Goal: Task Accomplishment & Management: Manage account settings

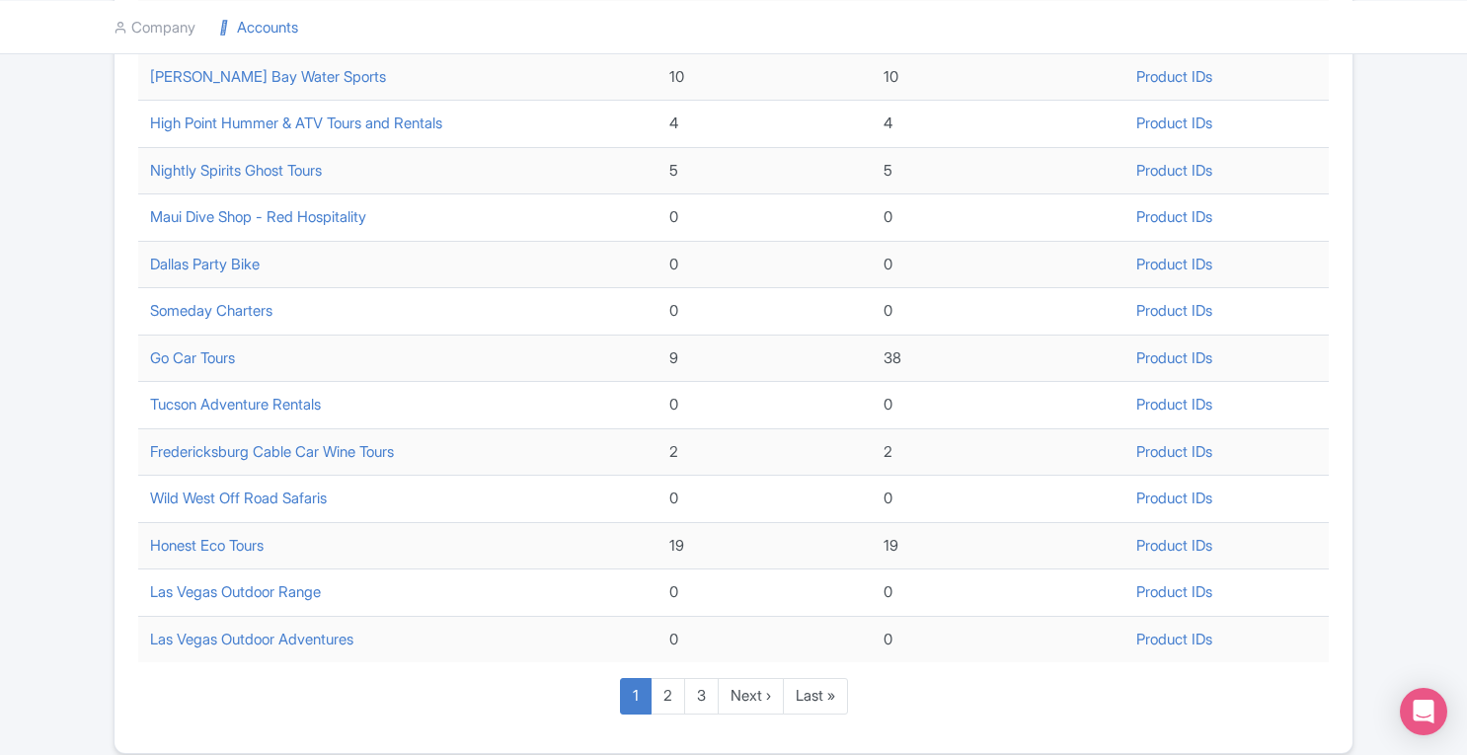
scroll to position [668, 0]
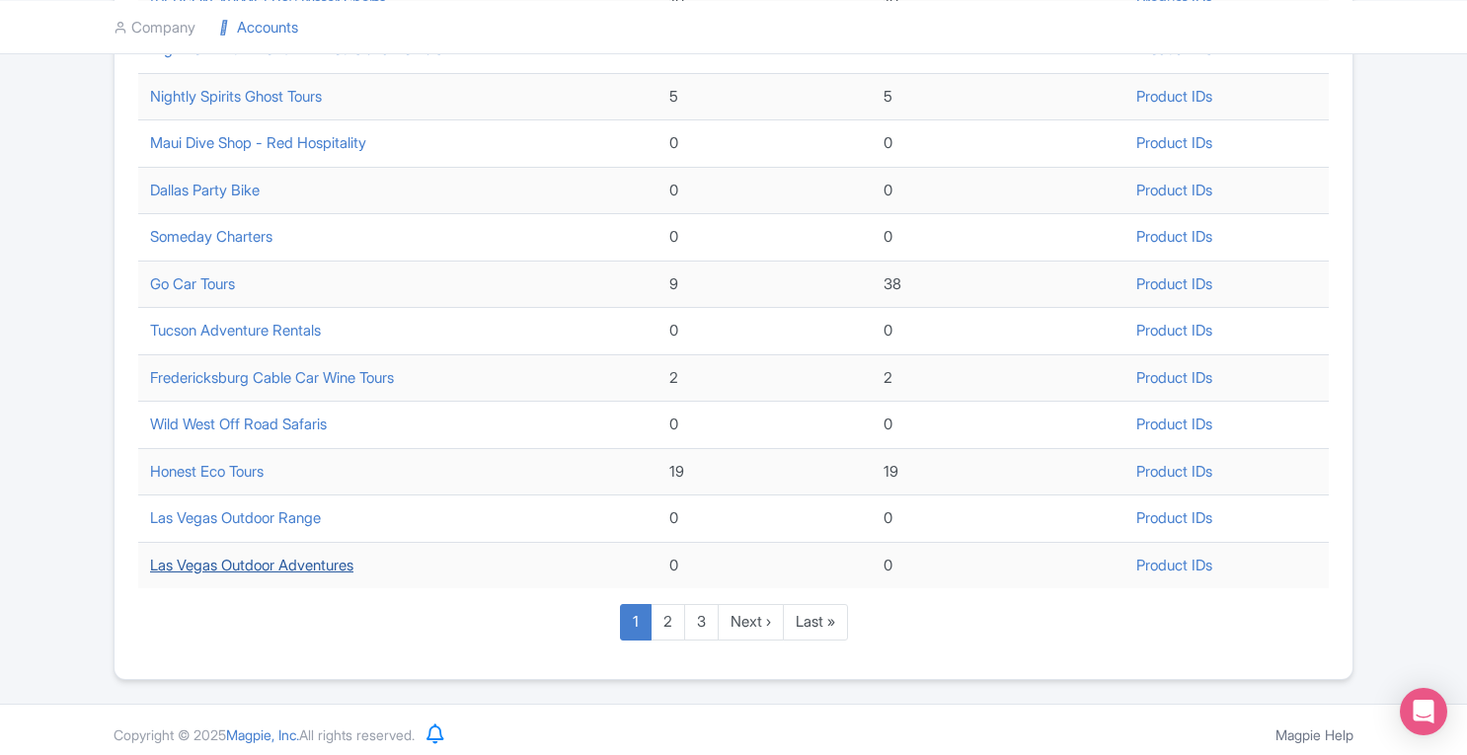
click at [353, 557] on link "Las Vegas Outdoor Adventures" at bounding box center [251, 565] width 203 height 19
click at [669, 619] on link "2" at bounding box center [667, 622] width 35 height 37
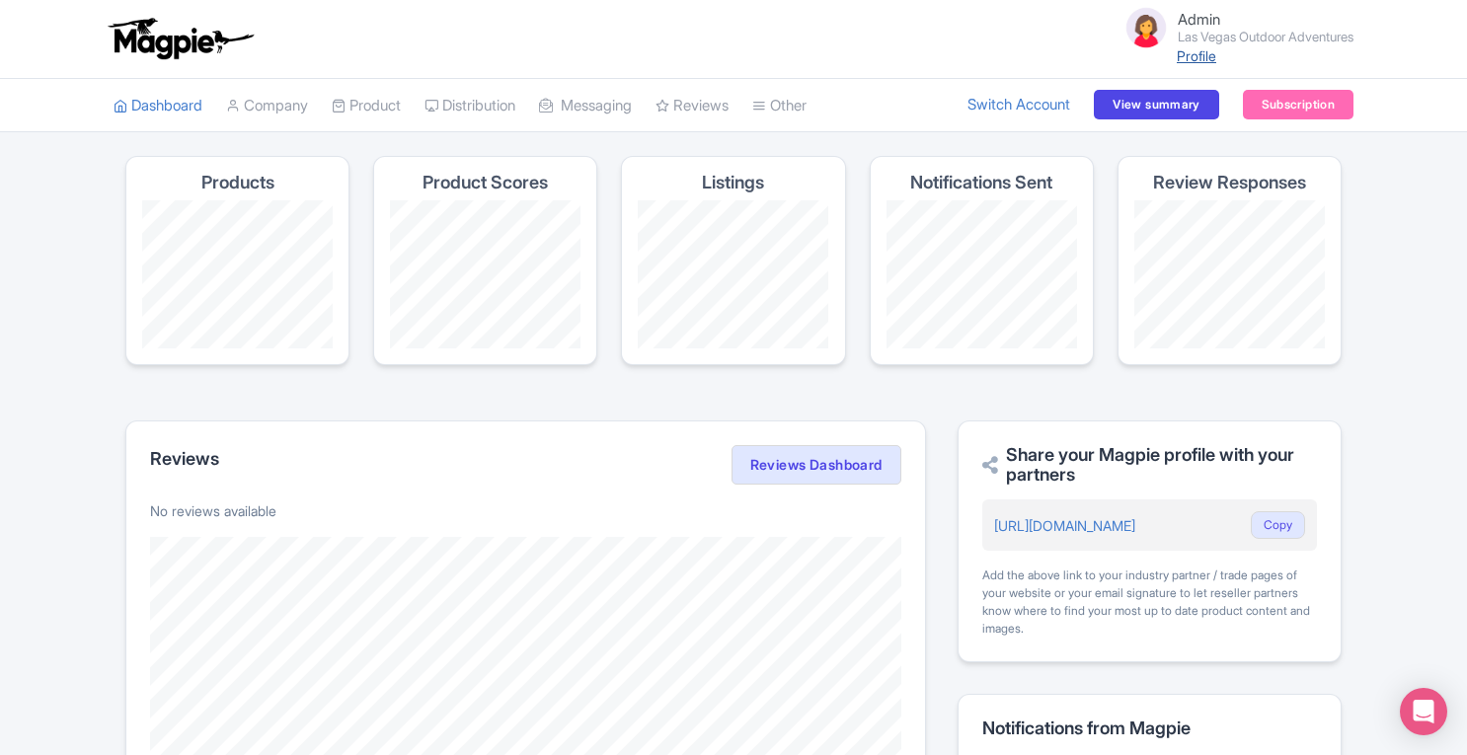
click at [1190, 56] on link "Profile" at bounding box center [1196, 55] width 39 height 17
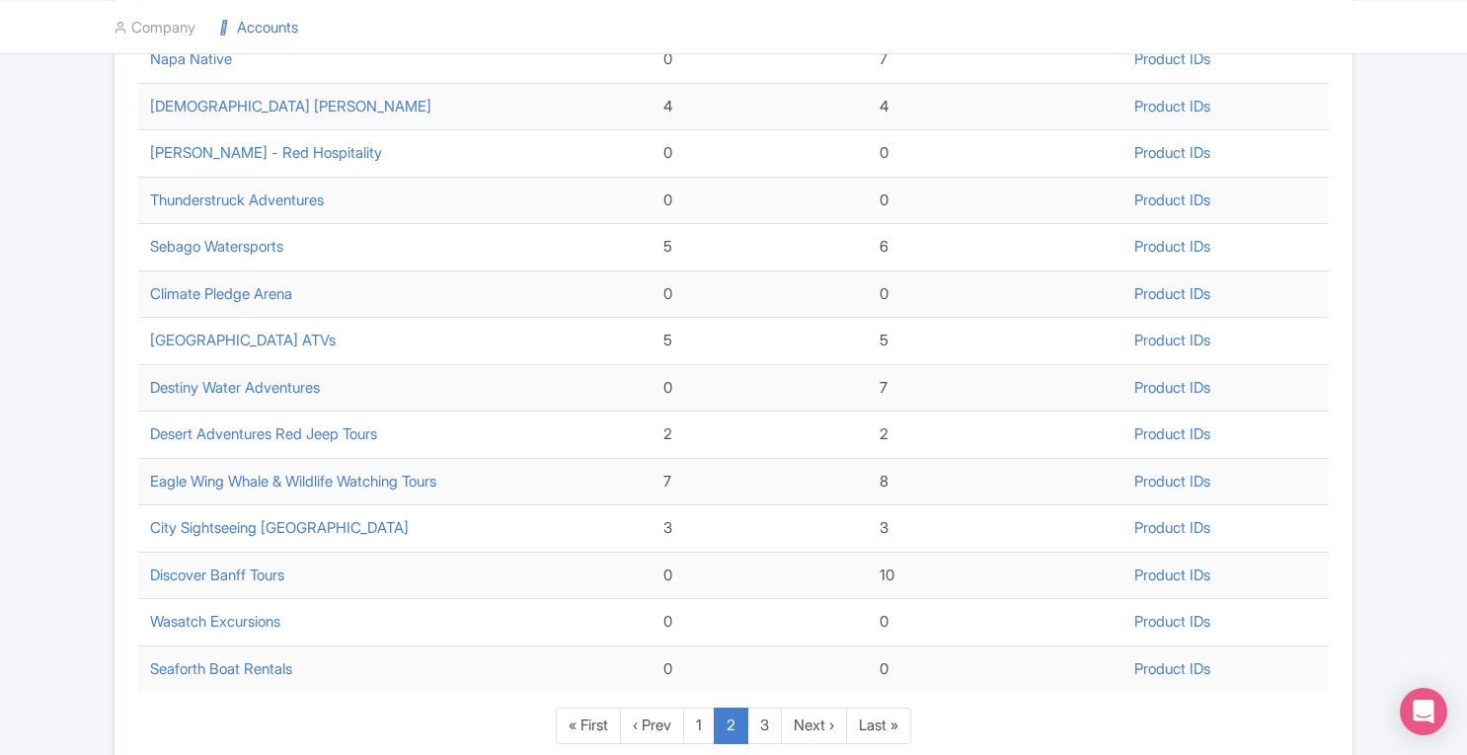
scroll to position [565, 0]
click at [770, 713] on link "3" at bounding box center [764, 726] width 35 height 37
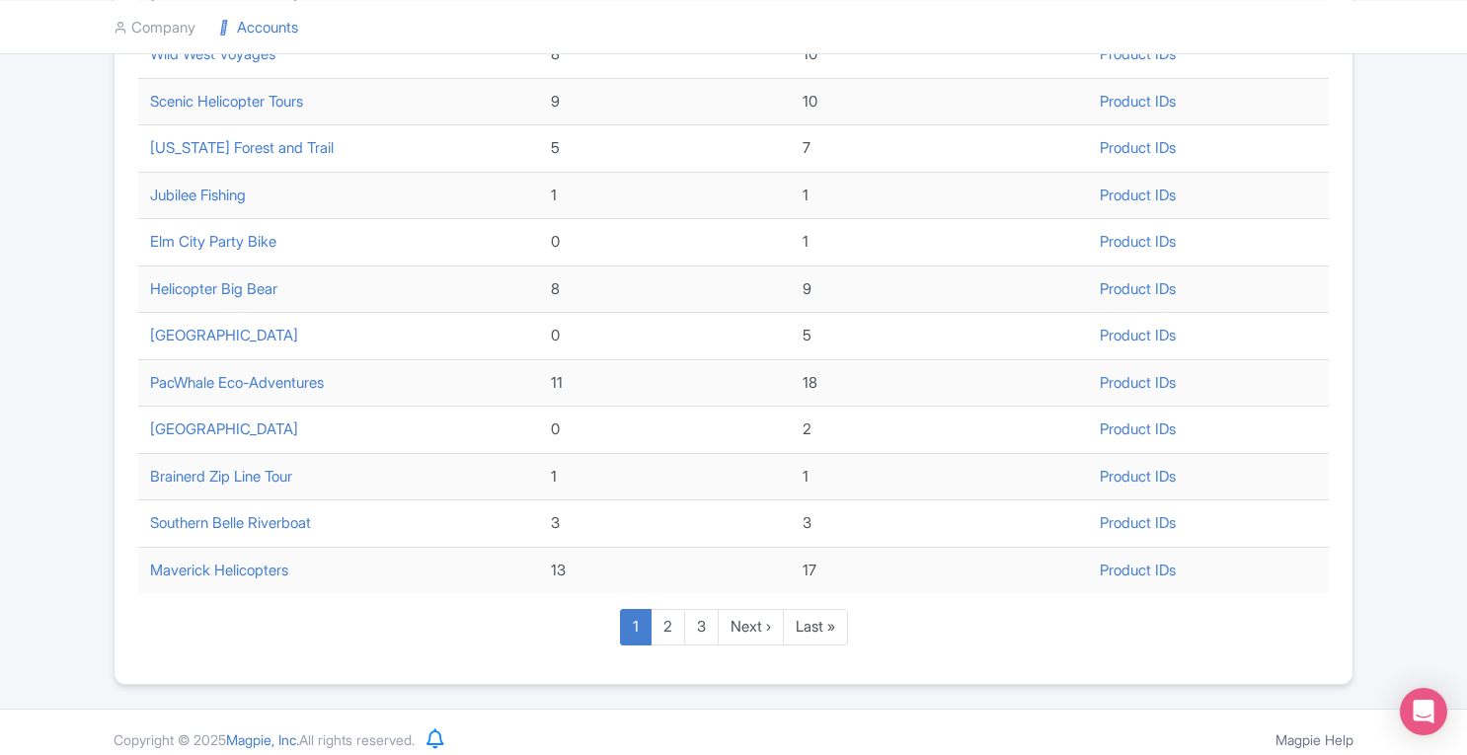
scroll to position [668, 0]
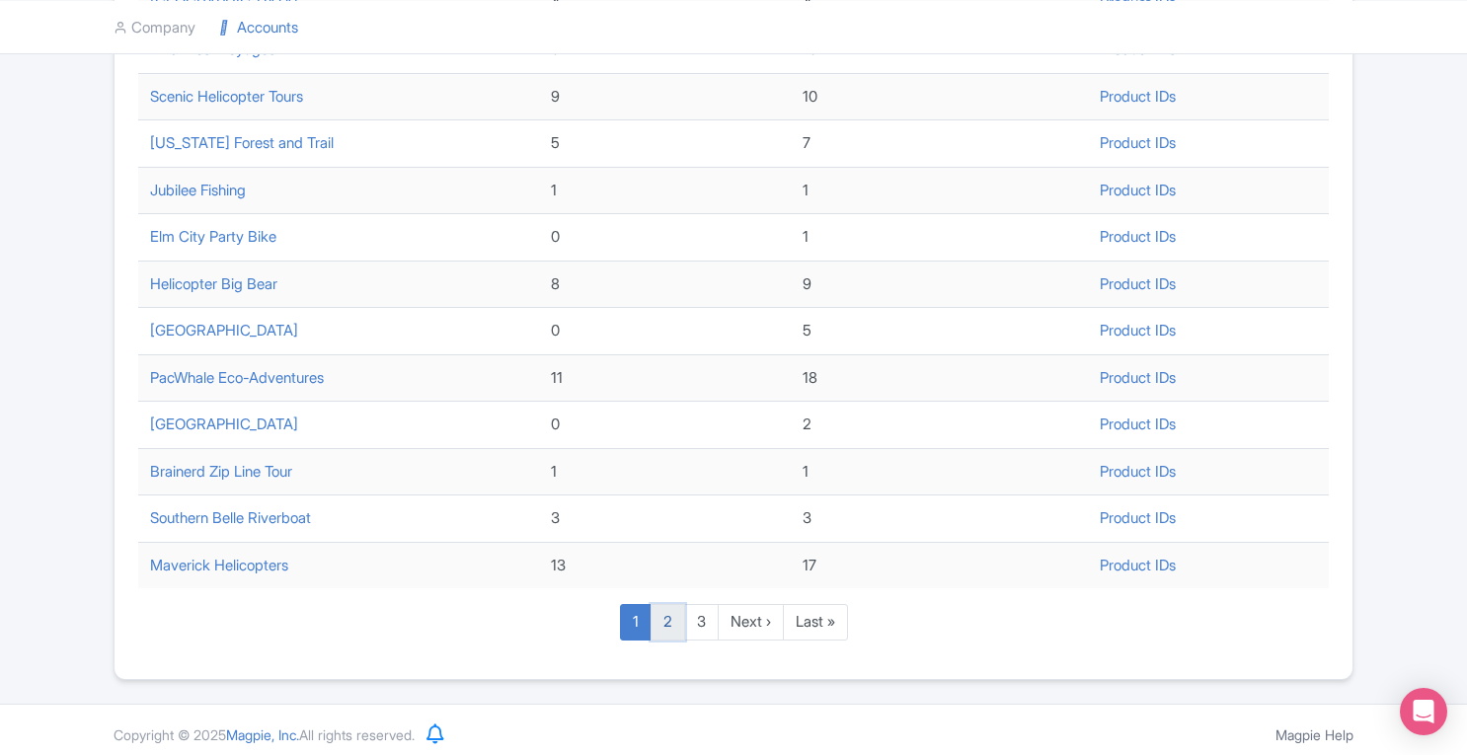
click at [665, 620] on link "2" at bounding box center [667, 622] width 35 height 37
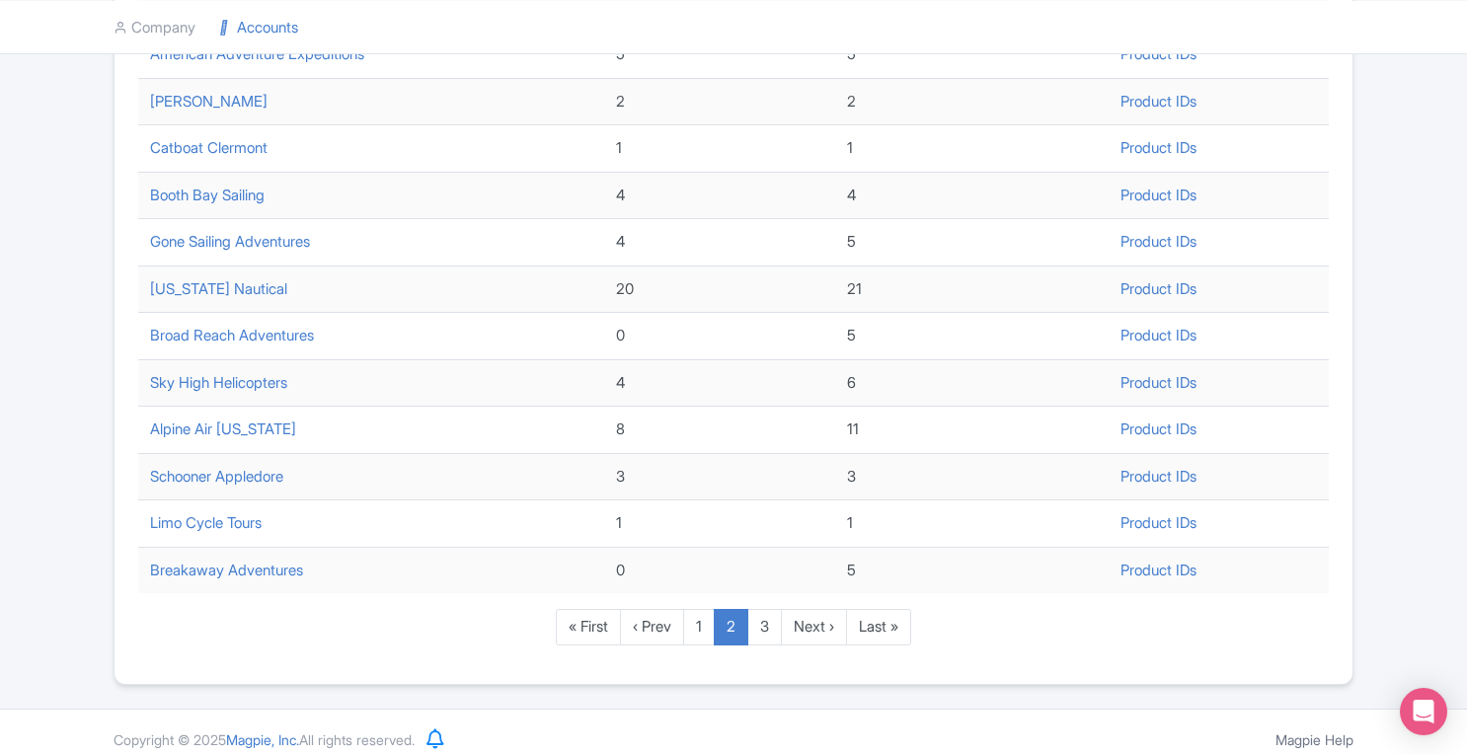
scroll to position [668, 0]
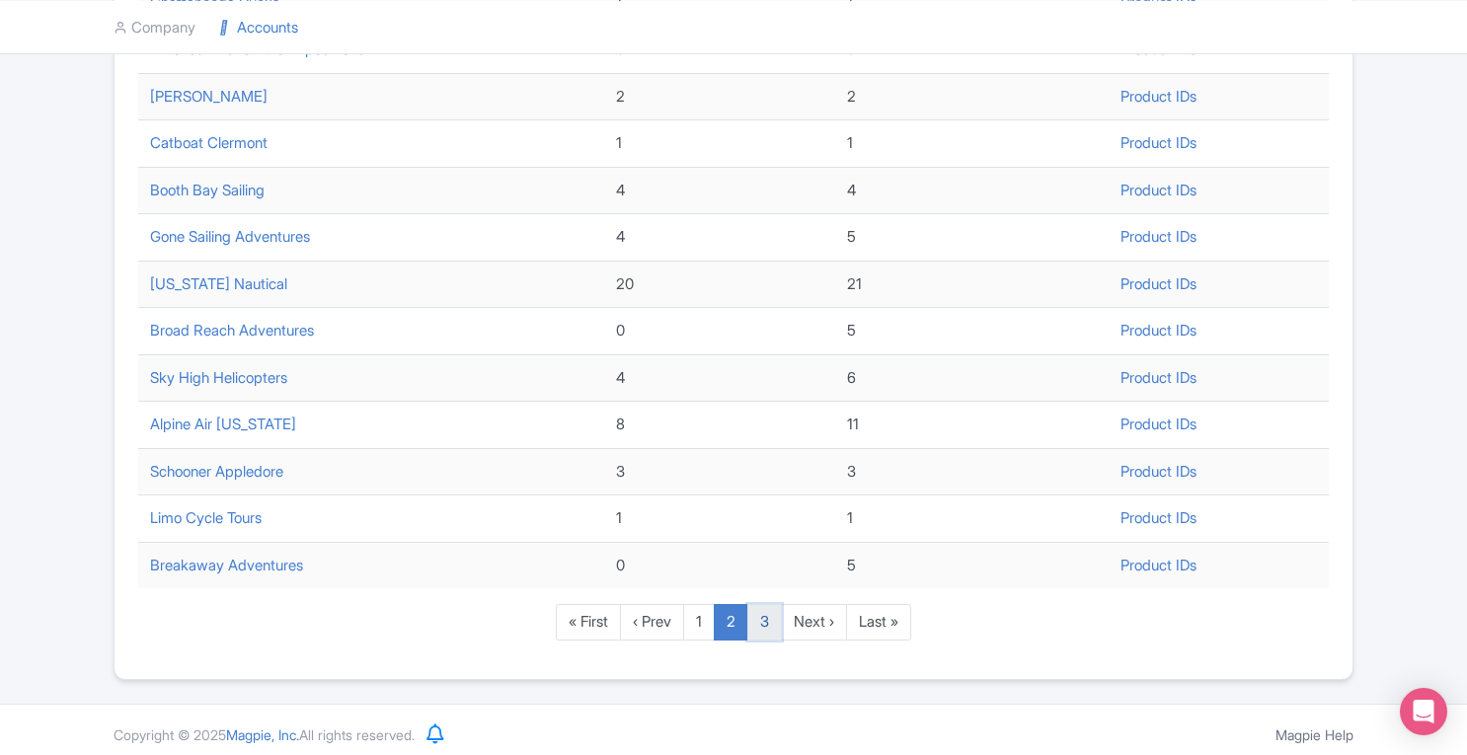
click at [758, 630] on link "3" at bounding box center [764, 622] width 35 height 37
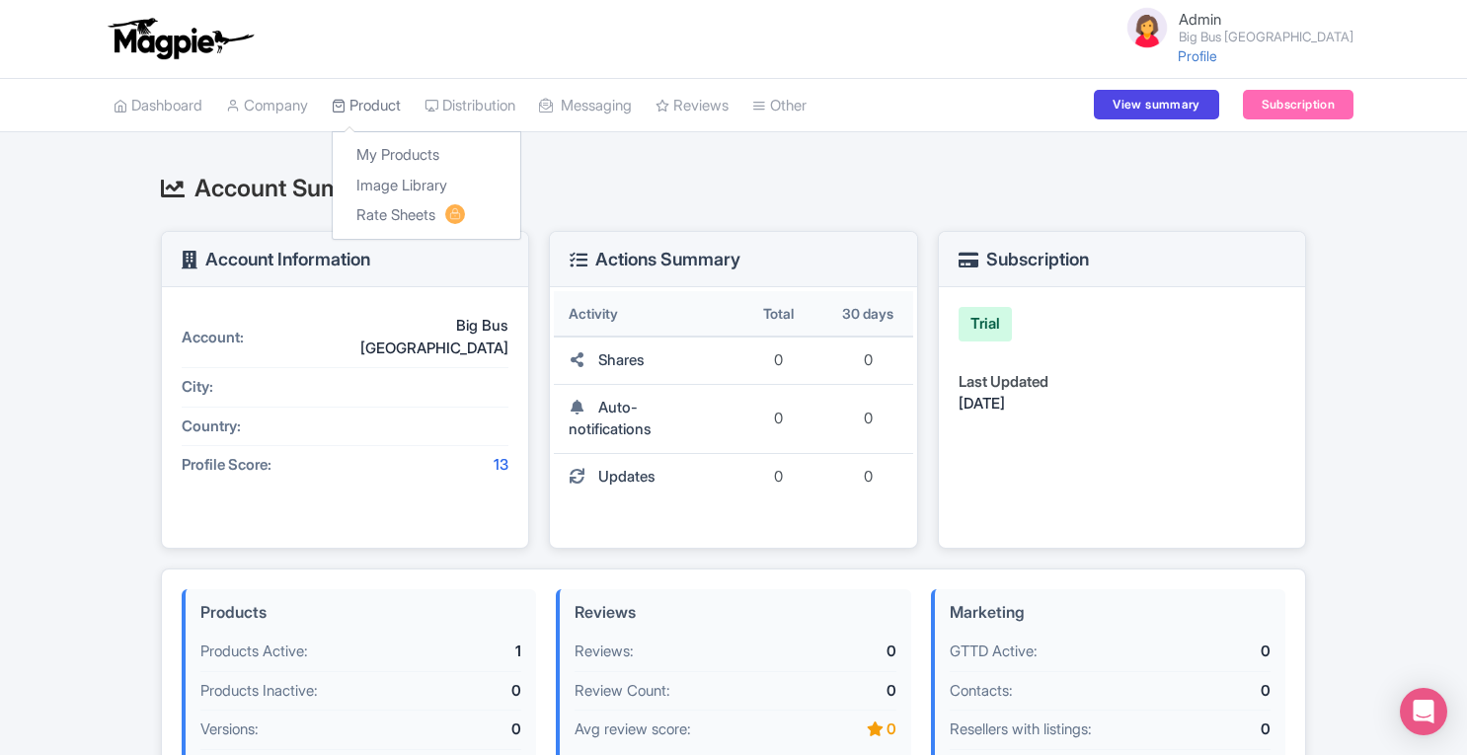
click at [401, 114] on link "Product" at bounding box center [366, 106] width 69 height 54
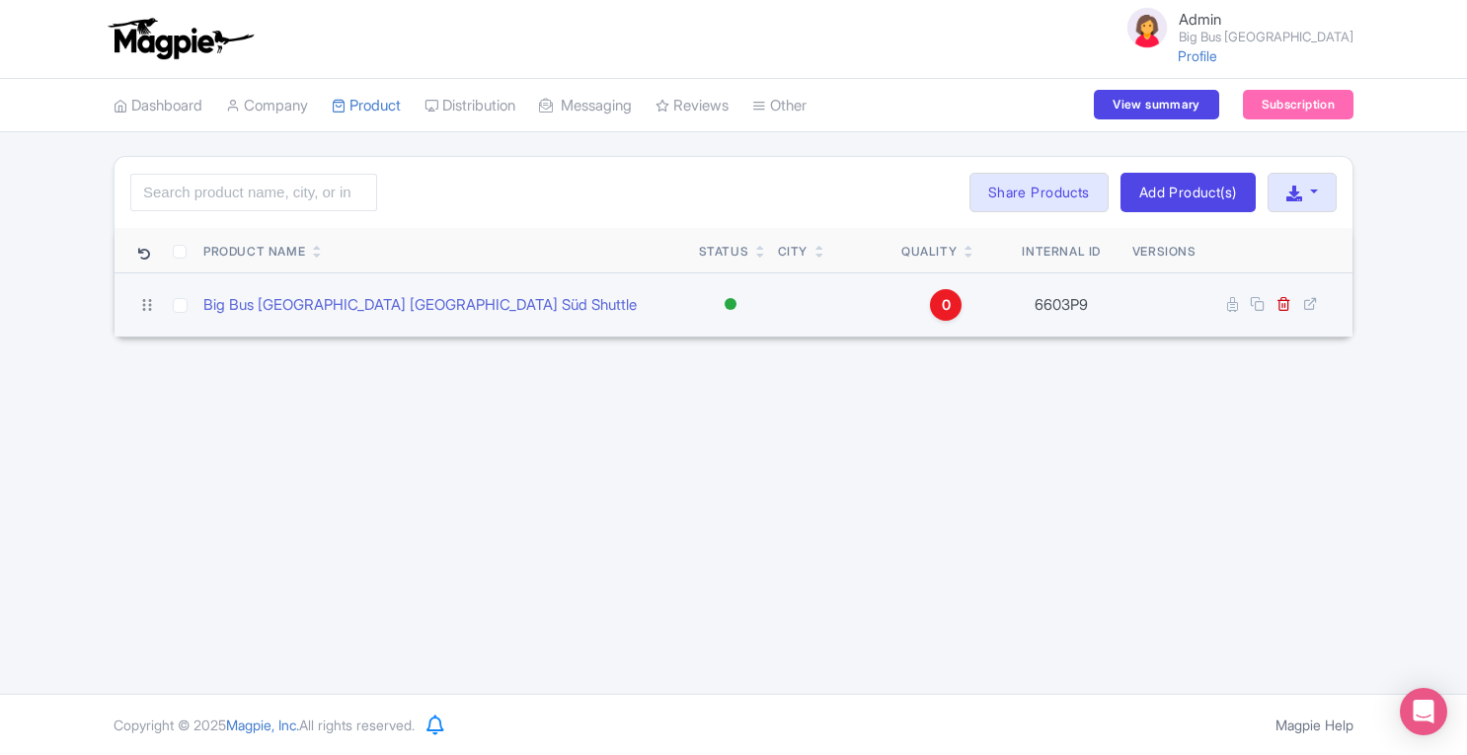
click at [936, 300] on div "0" at bounding box center [946, 305] width 32 height 32
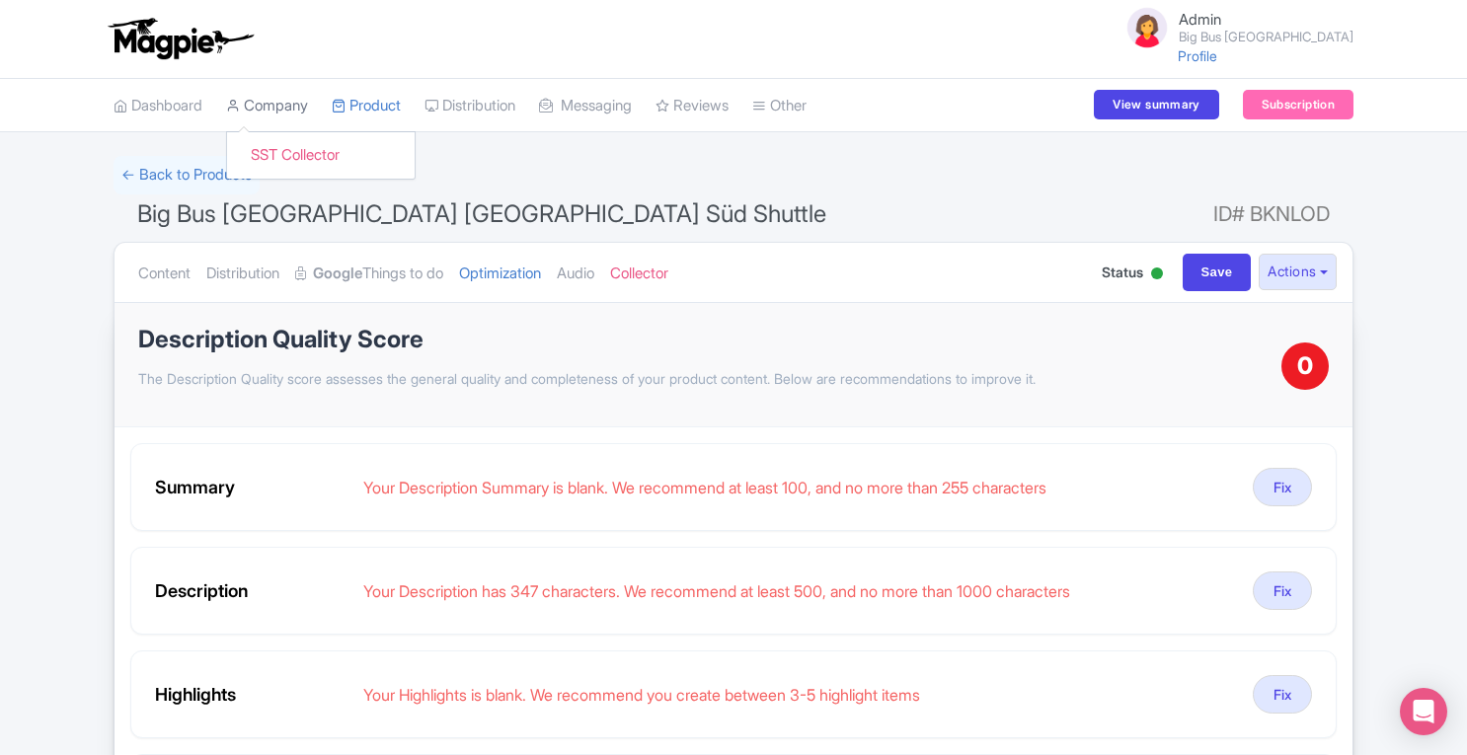
click at [294, 117] on link "Company" at bounding box center [267, 106] width 82 height 54
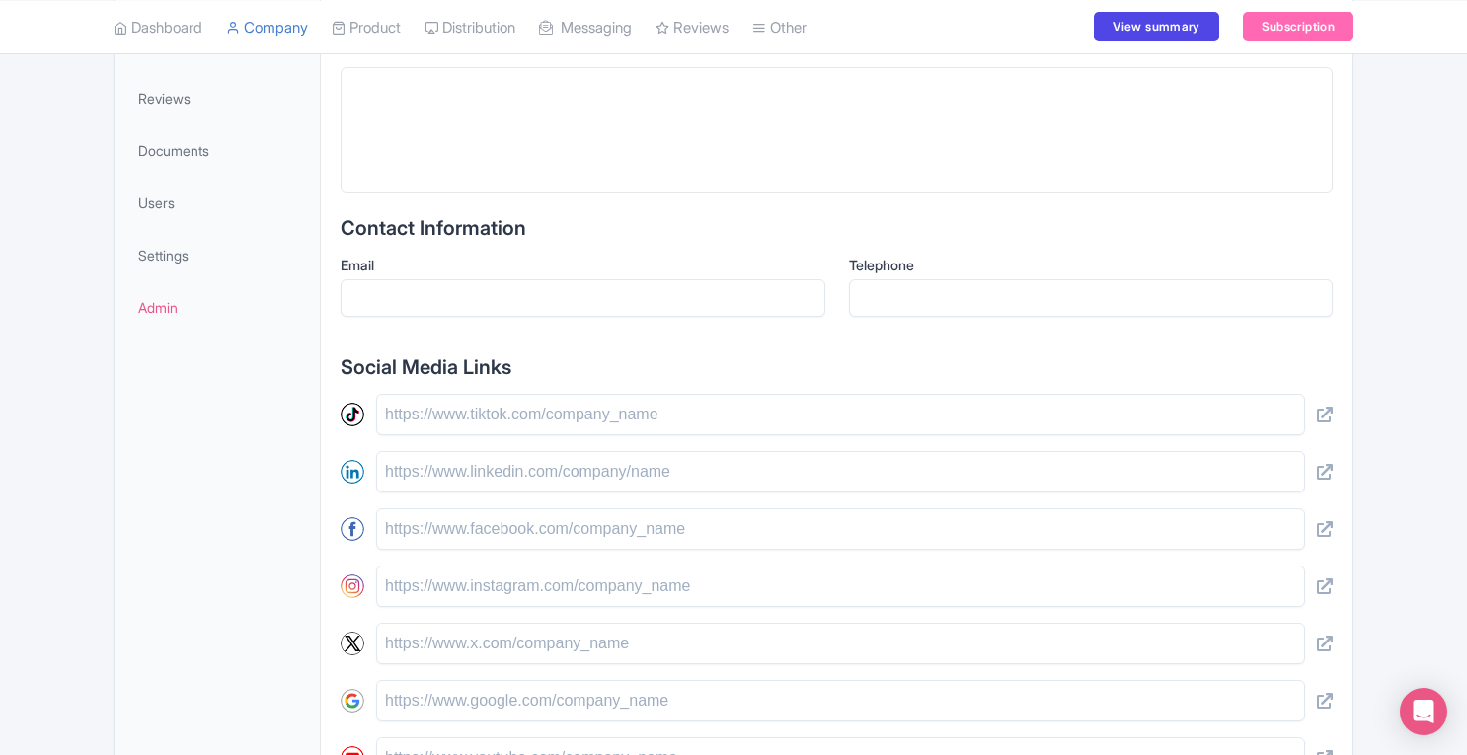
scroll to position [555, 0]
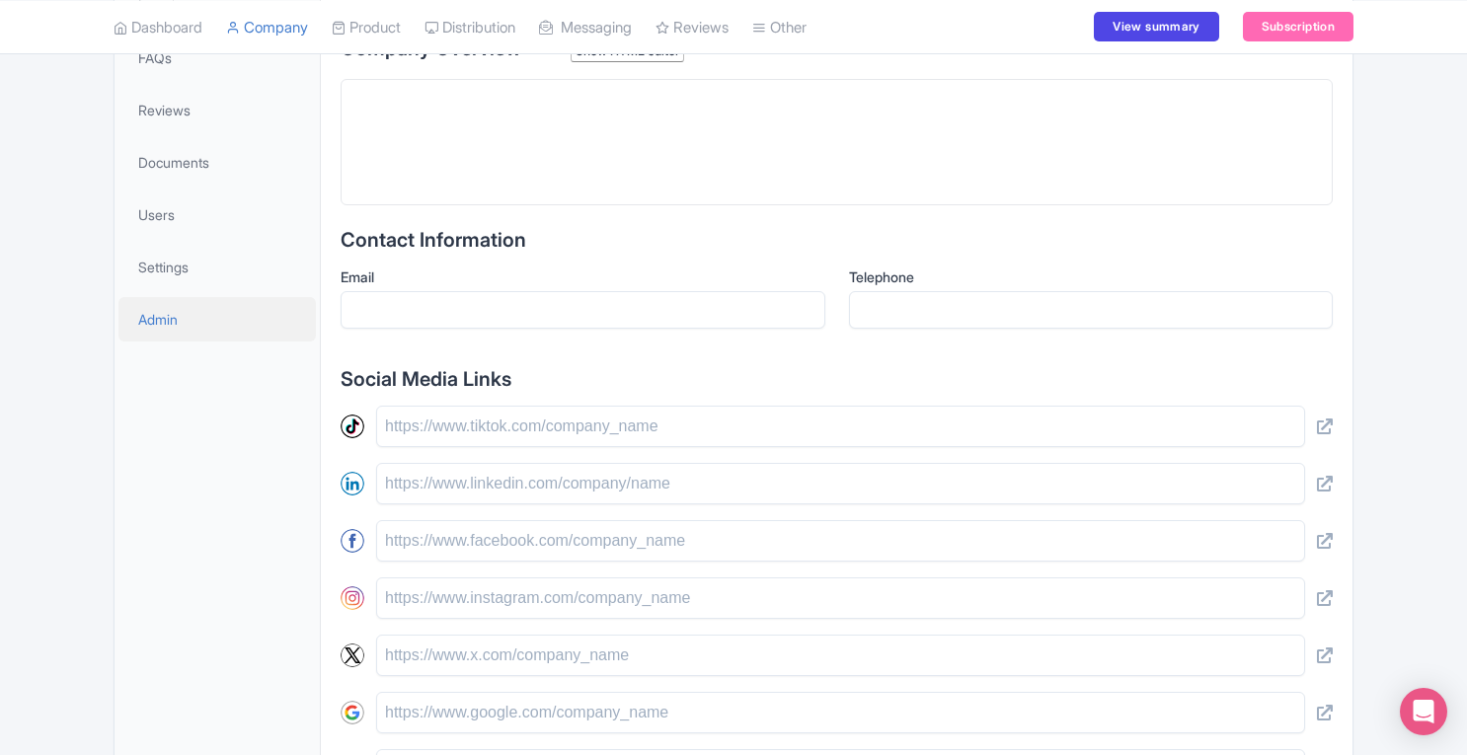
click at [180, 319] on link "Admin" at bounding box center [216, 319] width 197 height 44
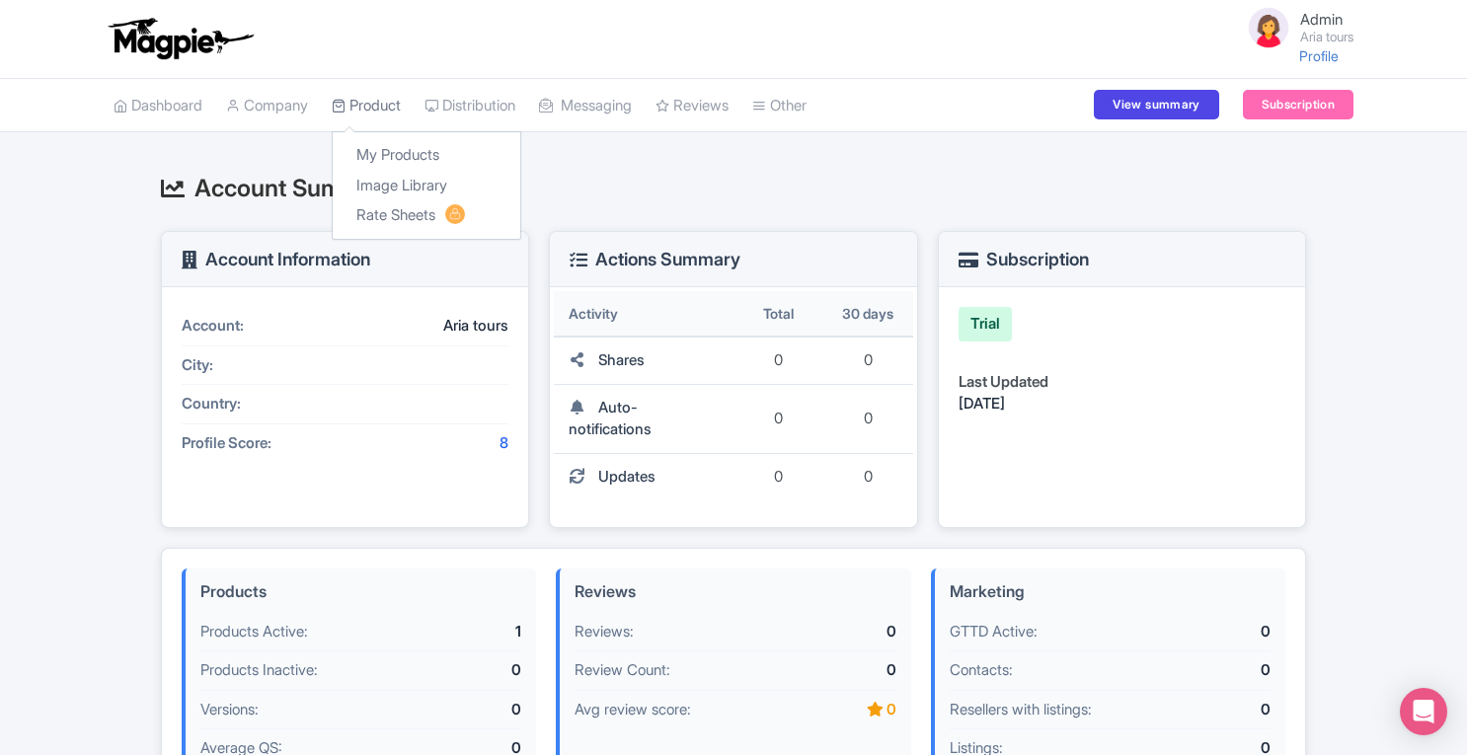
click at [391, 103] on link "Product" at bounding box center [366, 106] width 69 height 54
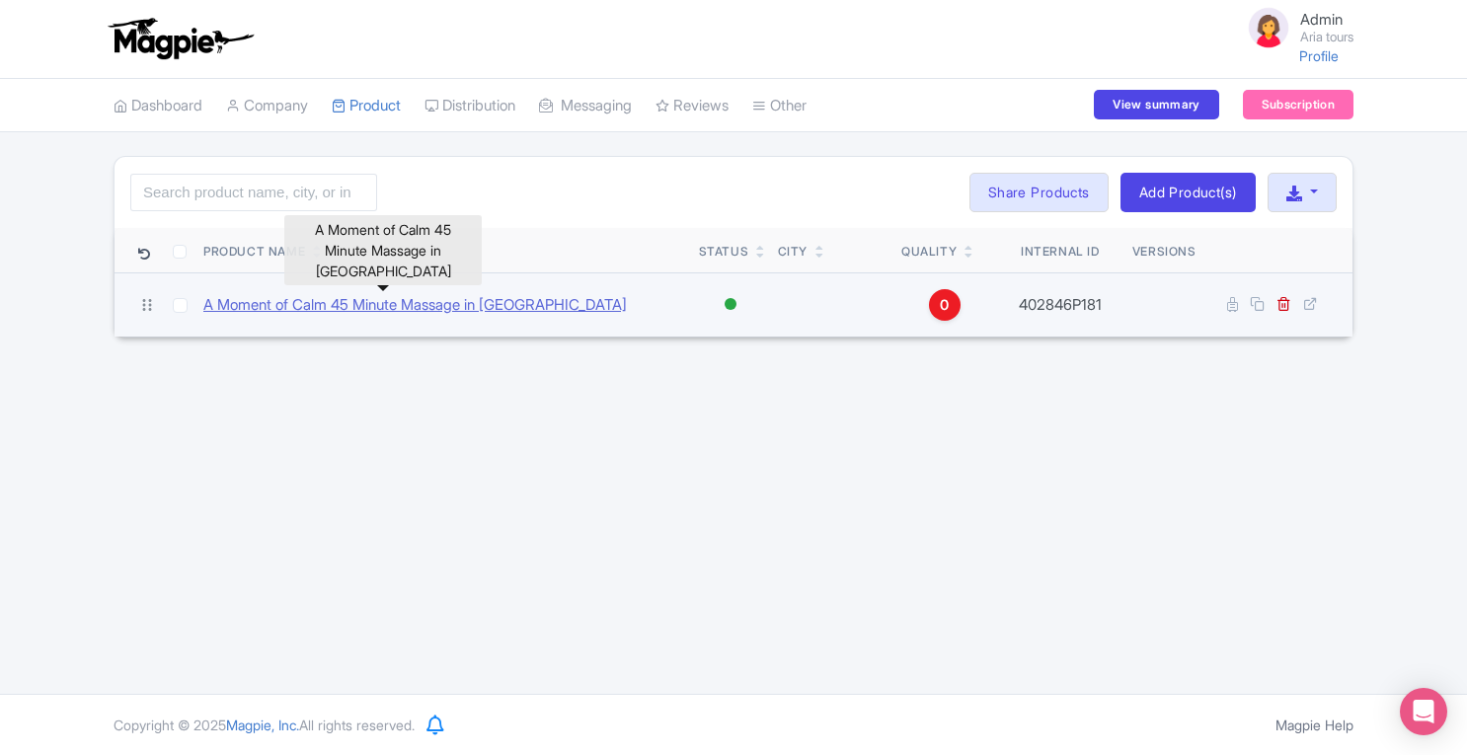
click at [549, 310] on link "A Moment of Calm 45 Minute Massage in Hurghada" at bounding box center [414, 305] width 423 height 23
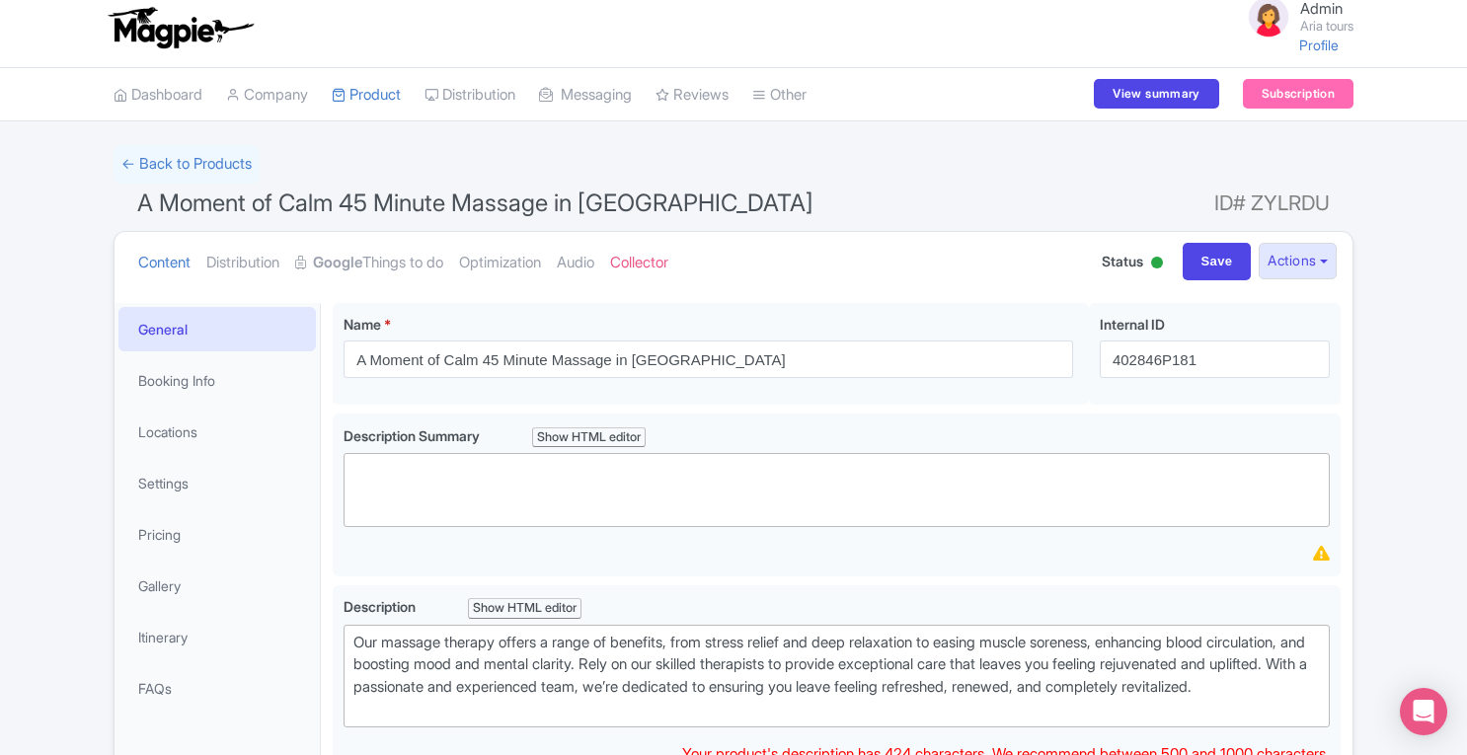
scroll to position [14, 0]
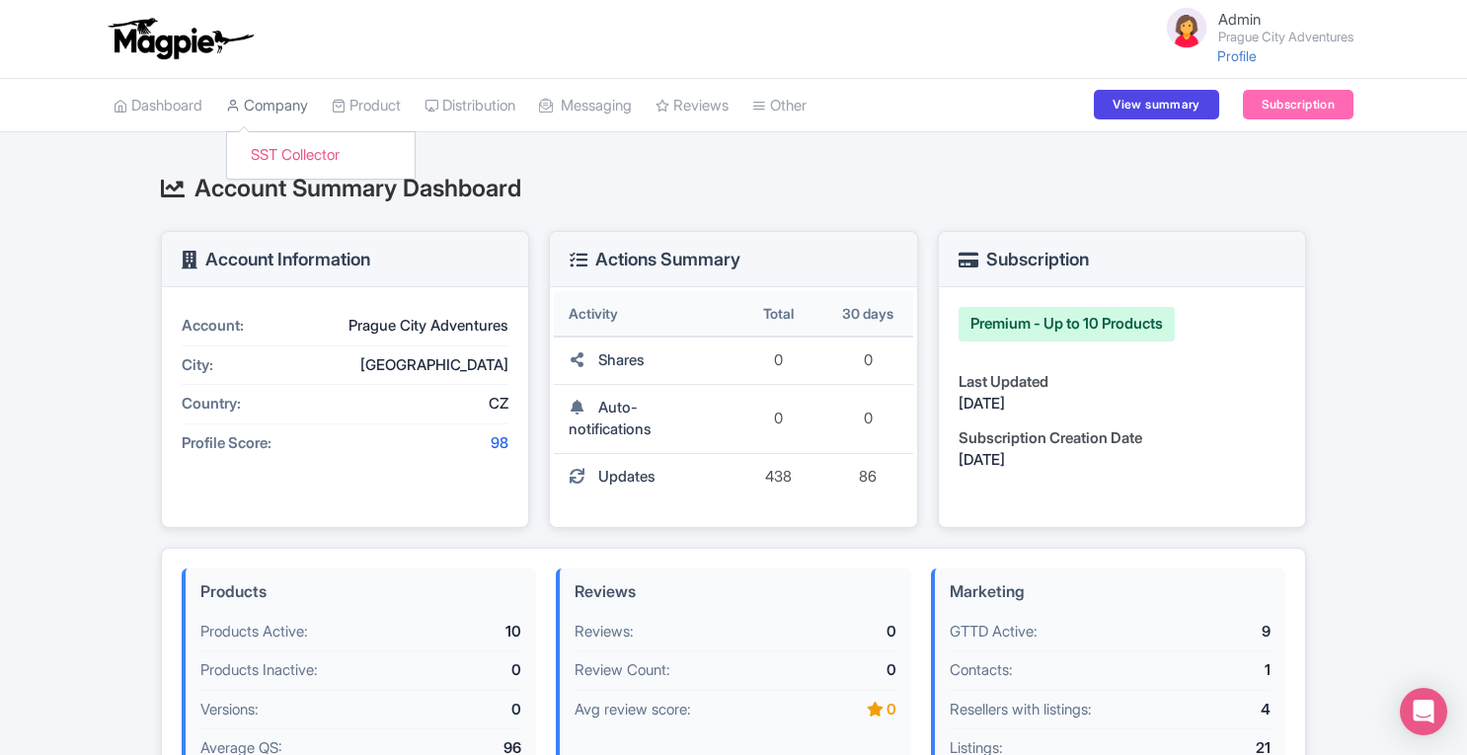
click at [290, 103] on link "Company" at bounding box center [267, 106] width 82 height 54
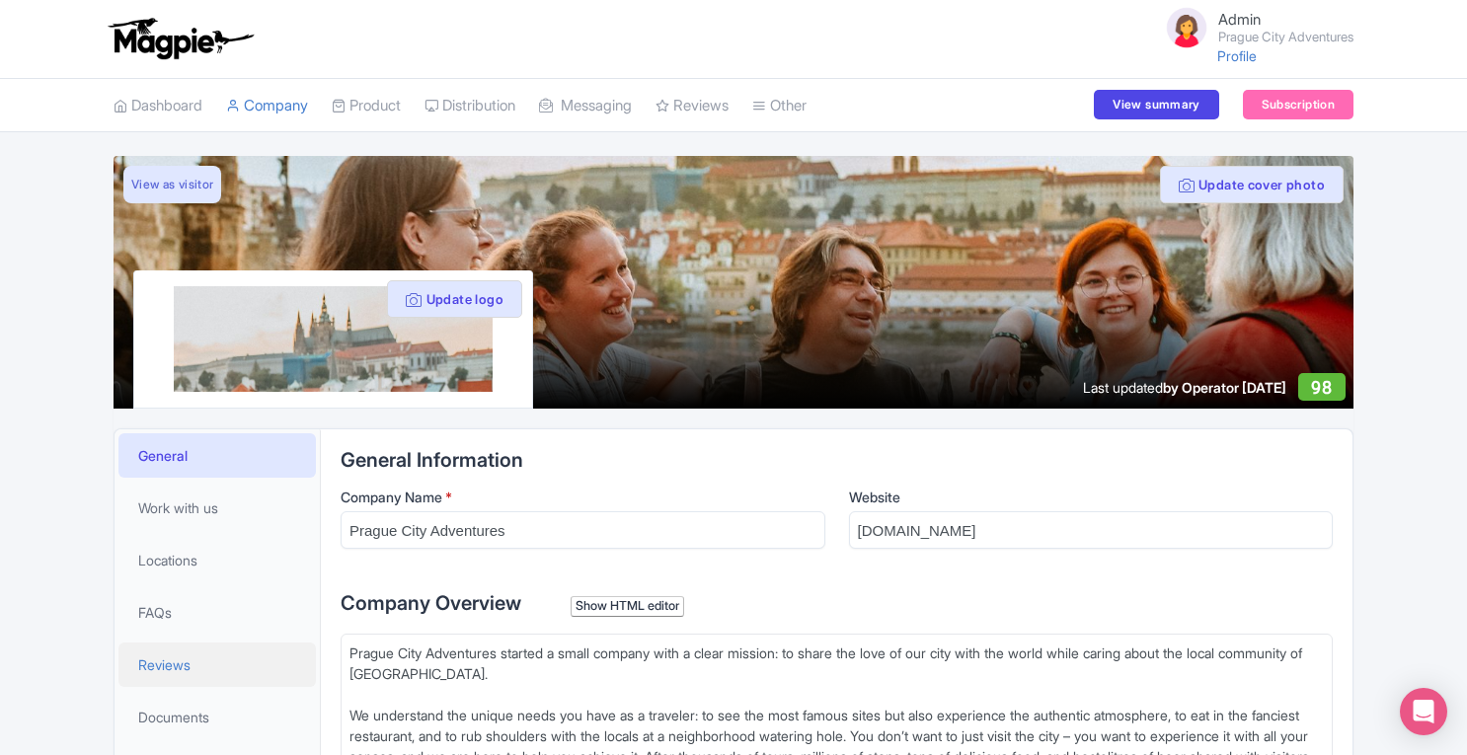
click at [176, 651] on link "Reviews" at bounding box center [216, 665] width 197 height 44
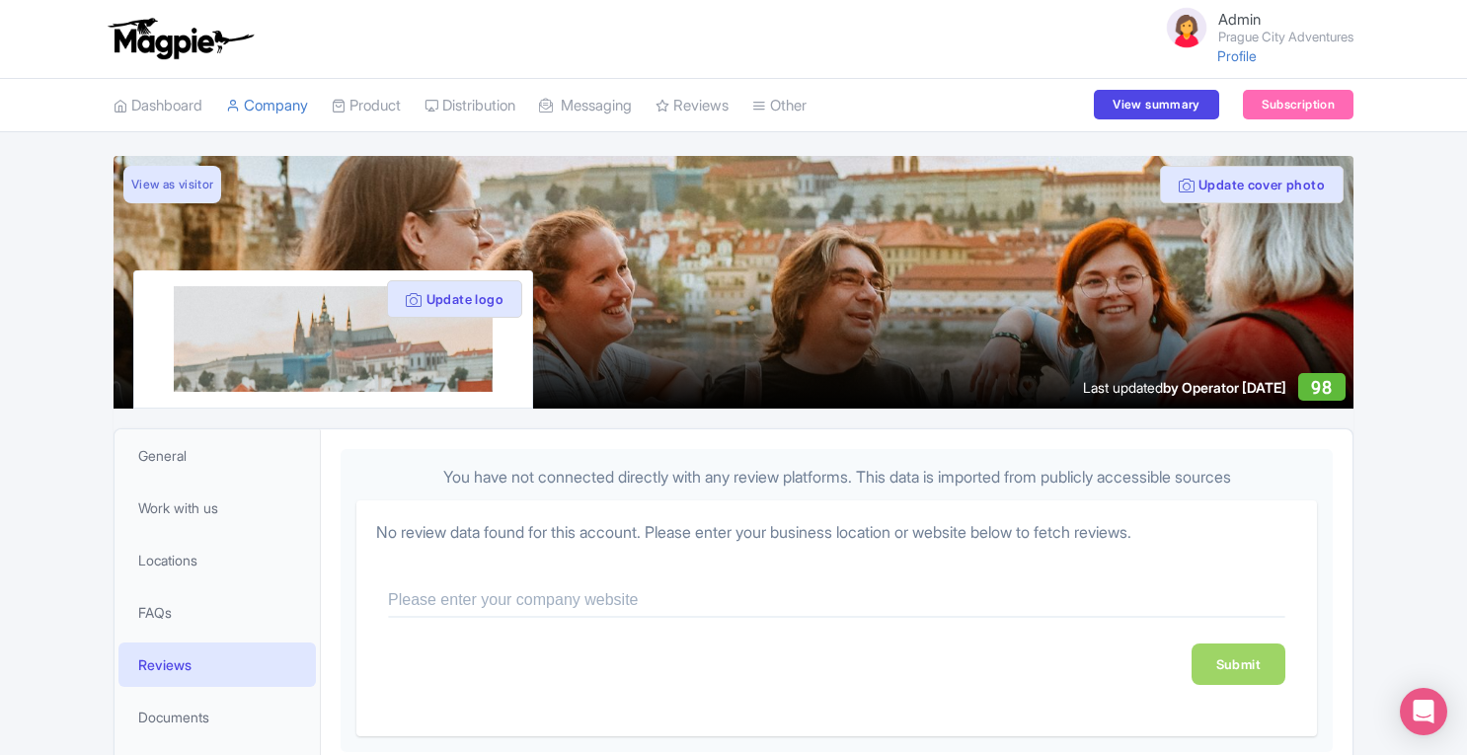
scroll to position [191, 0]
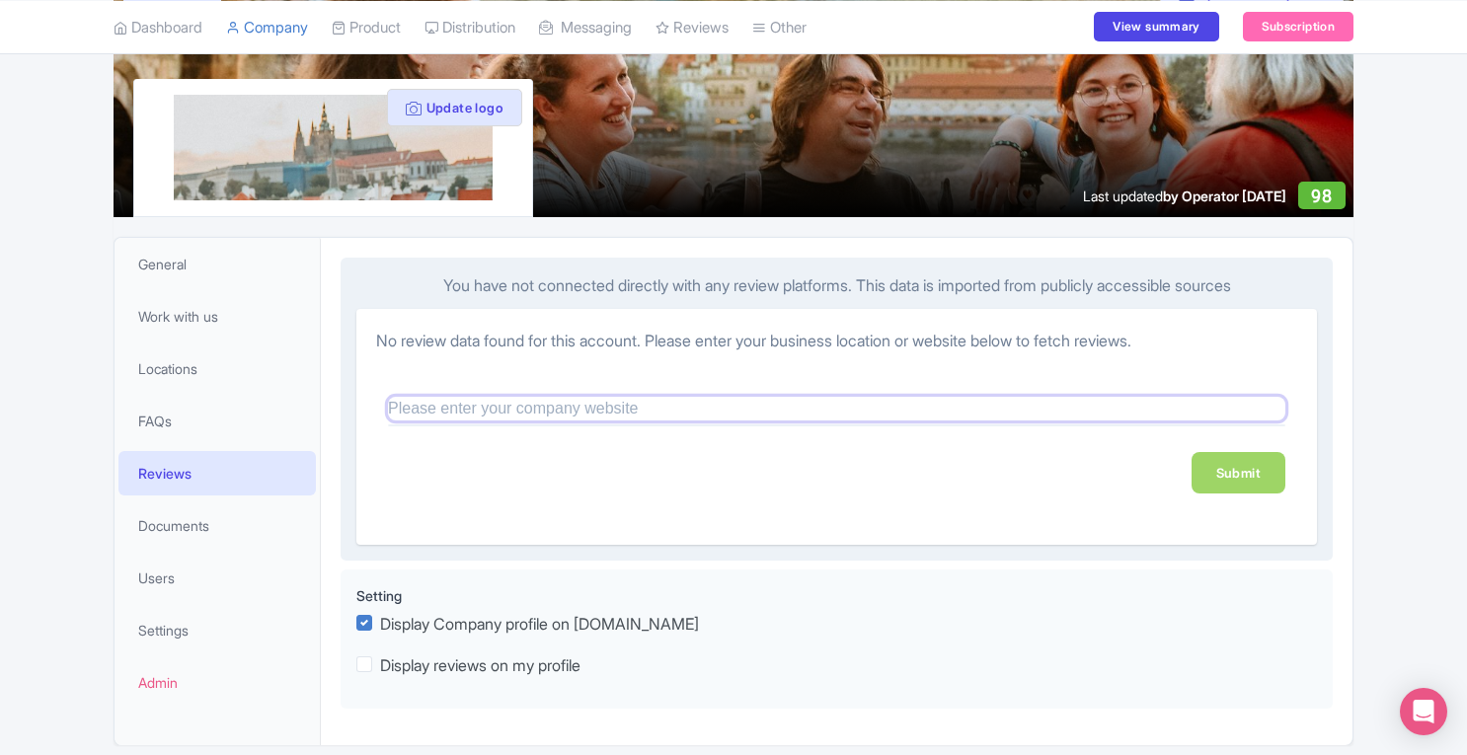
click at [684, 397] on input "text" at bounding box center [836, 409] width 897 height 24
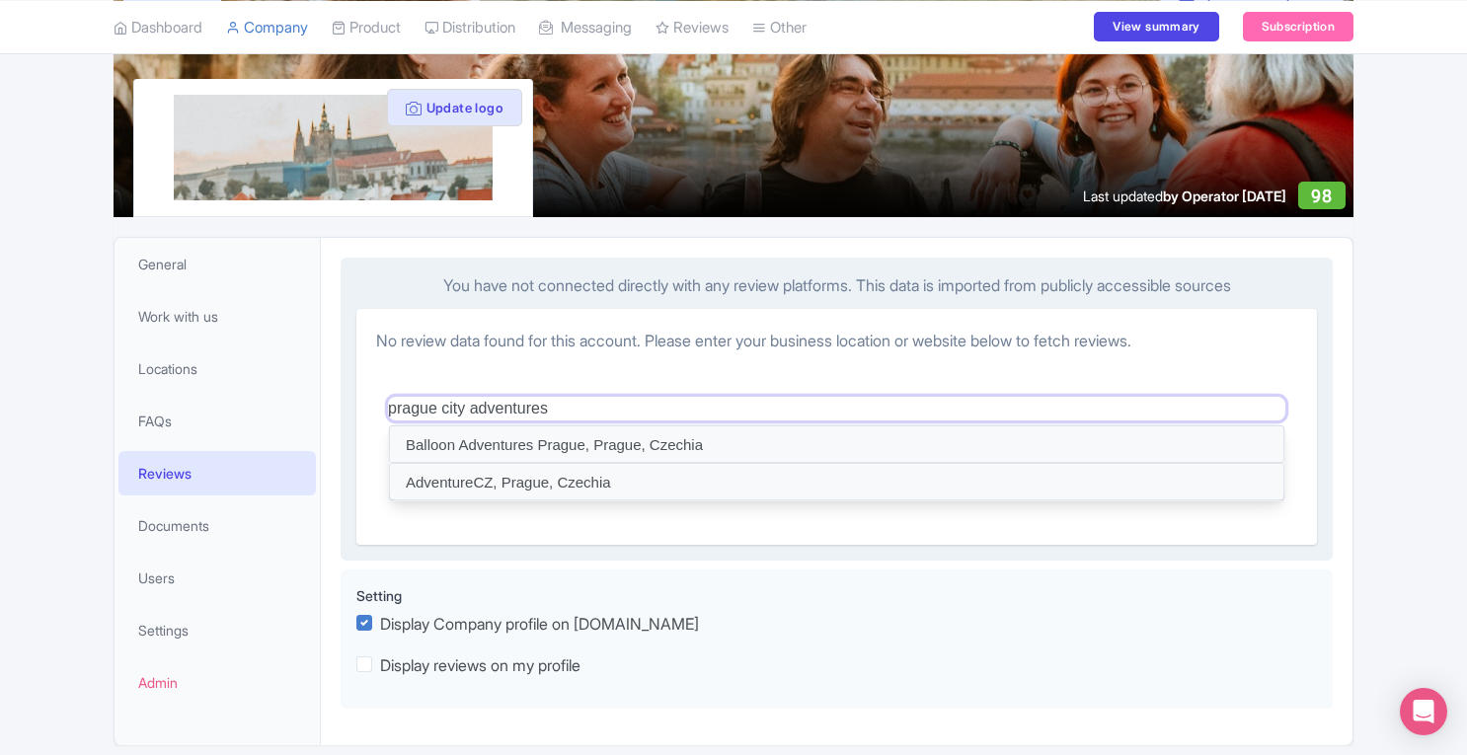
drag, startPoint x: 391, startPoint y: 408, endPoint x: 561, endPoint y: 392, distance: 170.5
click at [561, 392] on div "prague city adventures Submit" at bounding box center [836, 444] width 921 height 161
click at [553, 393] on div "prague city adventures Submit" at bounding box center [836, 444] width 921 height 161
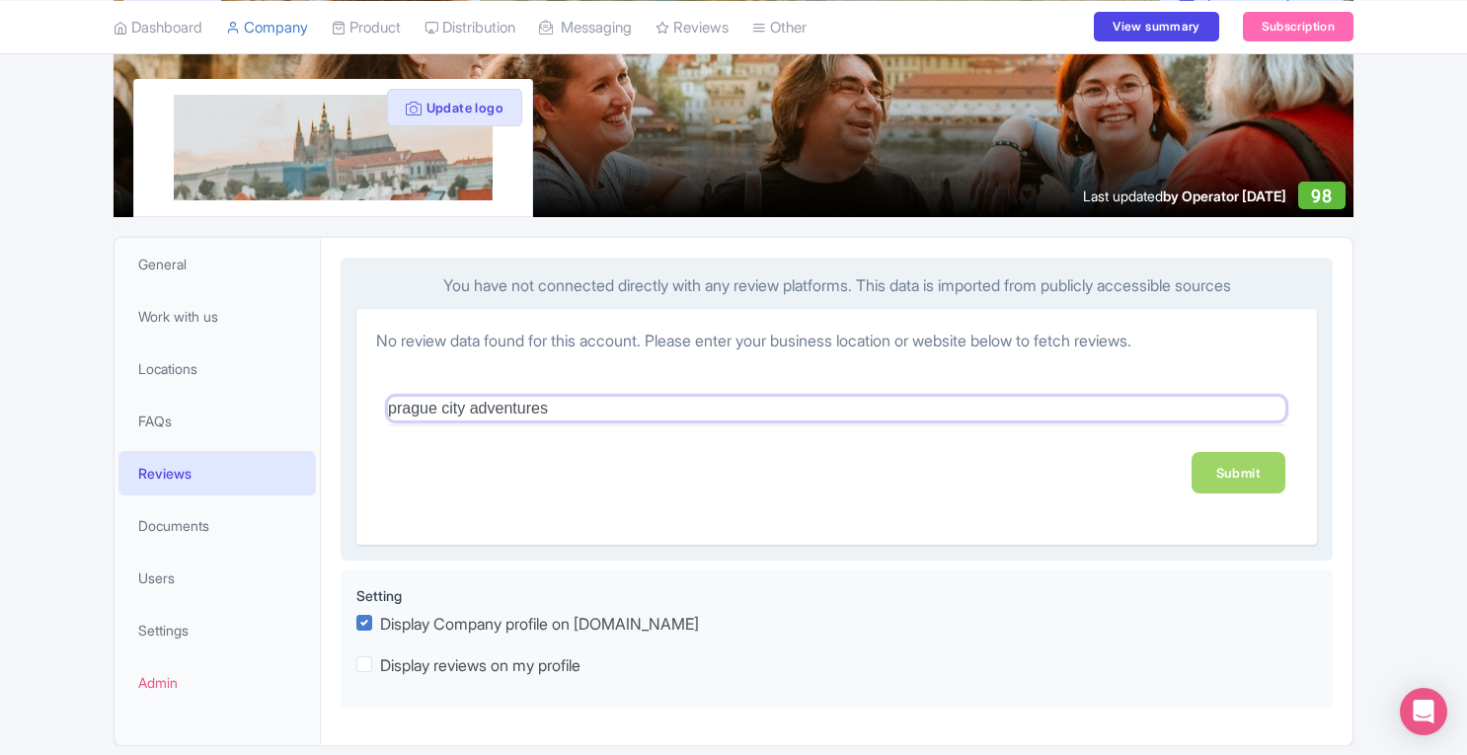
click at [570, 410] on input "prague city adventures" at bounding box center [836, 409] width 897 height 24
paste input "Purkyňova 74/2, 110 00 Nové Město, Czechia"
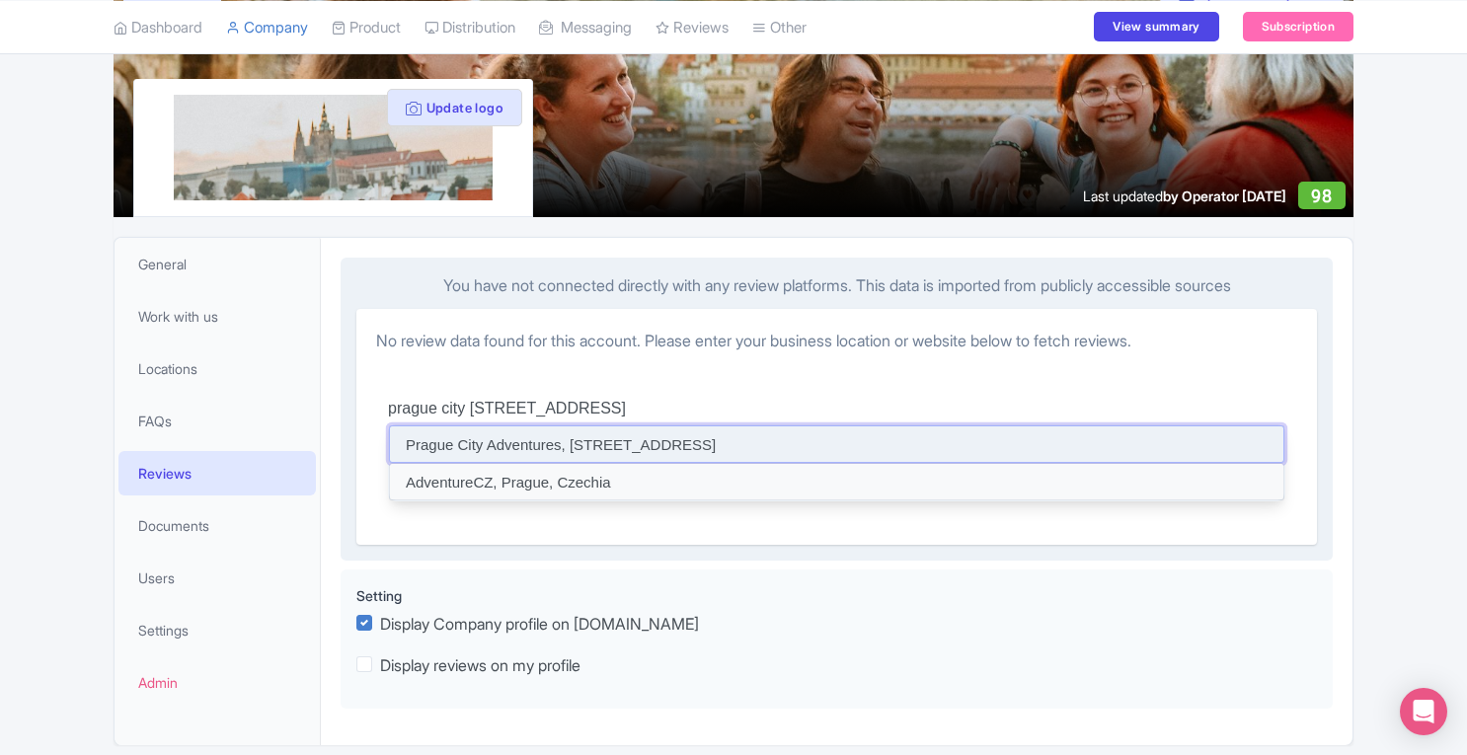
click at [747, 439] on input at bounding box center [836, 444] width 895 height 38
type input "Prague City Adventures, Purkyňova 74/2, 110 00 Nové Město, Czechia"
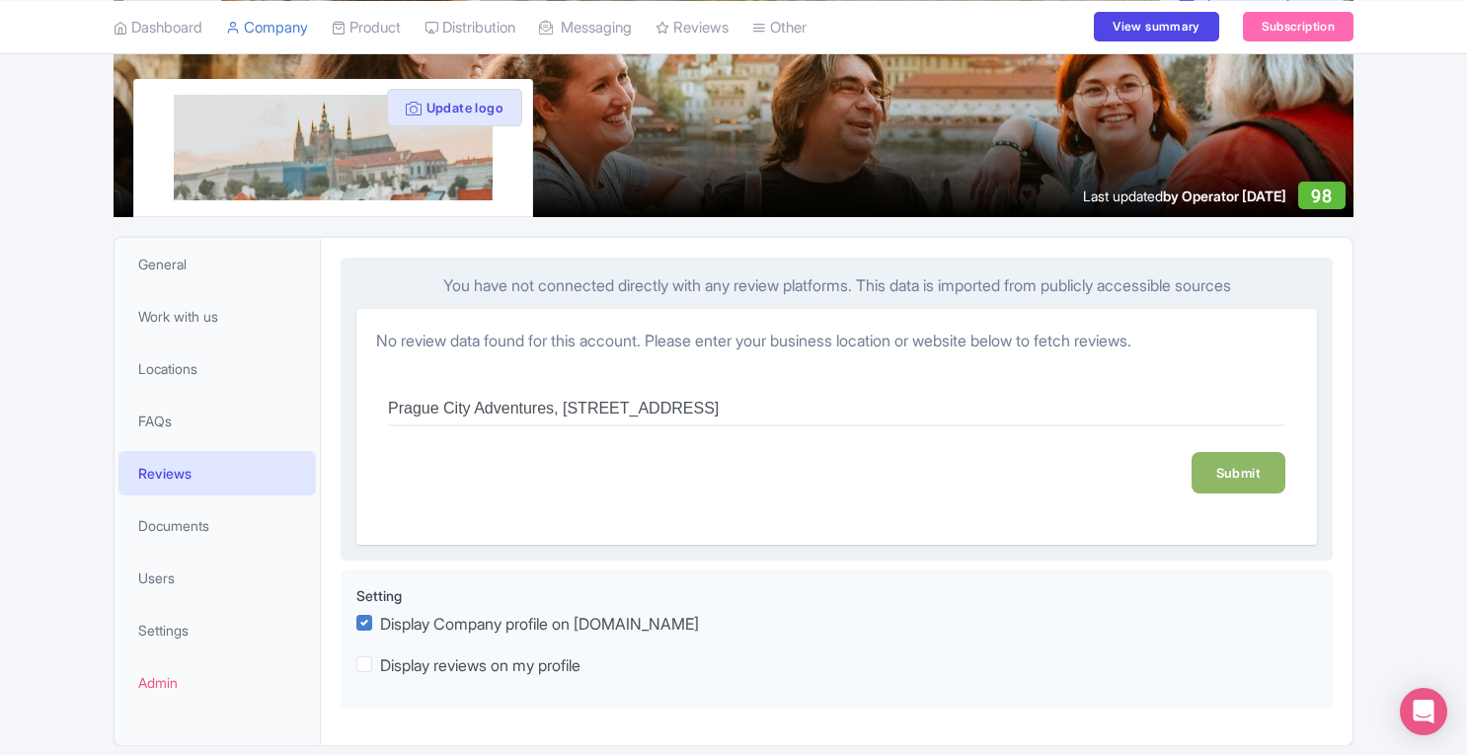
click at [1238, 471] on link "Submit" at bounding box center [1238, 472] width 94 height 41
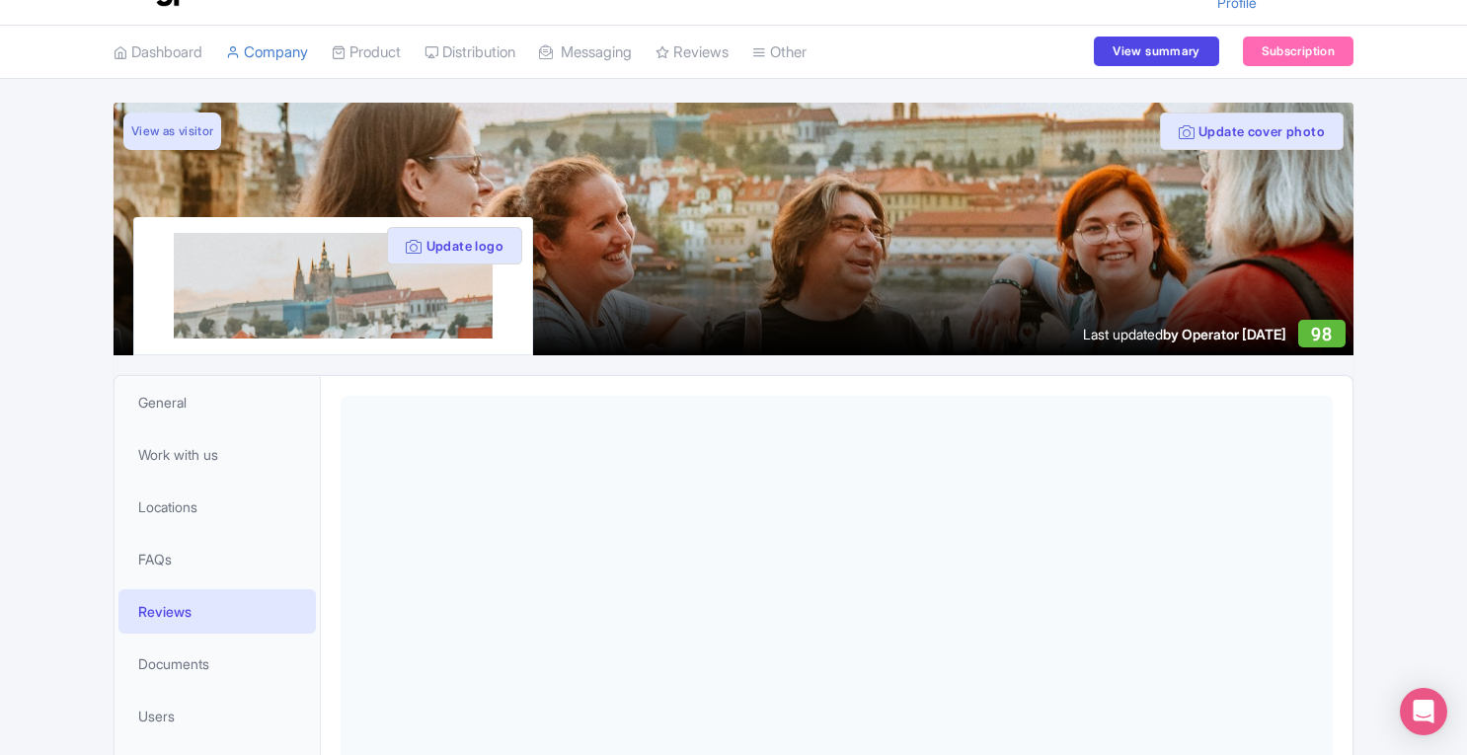
scroll to position [0, 0]
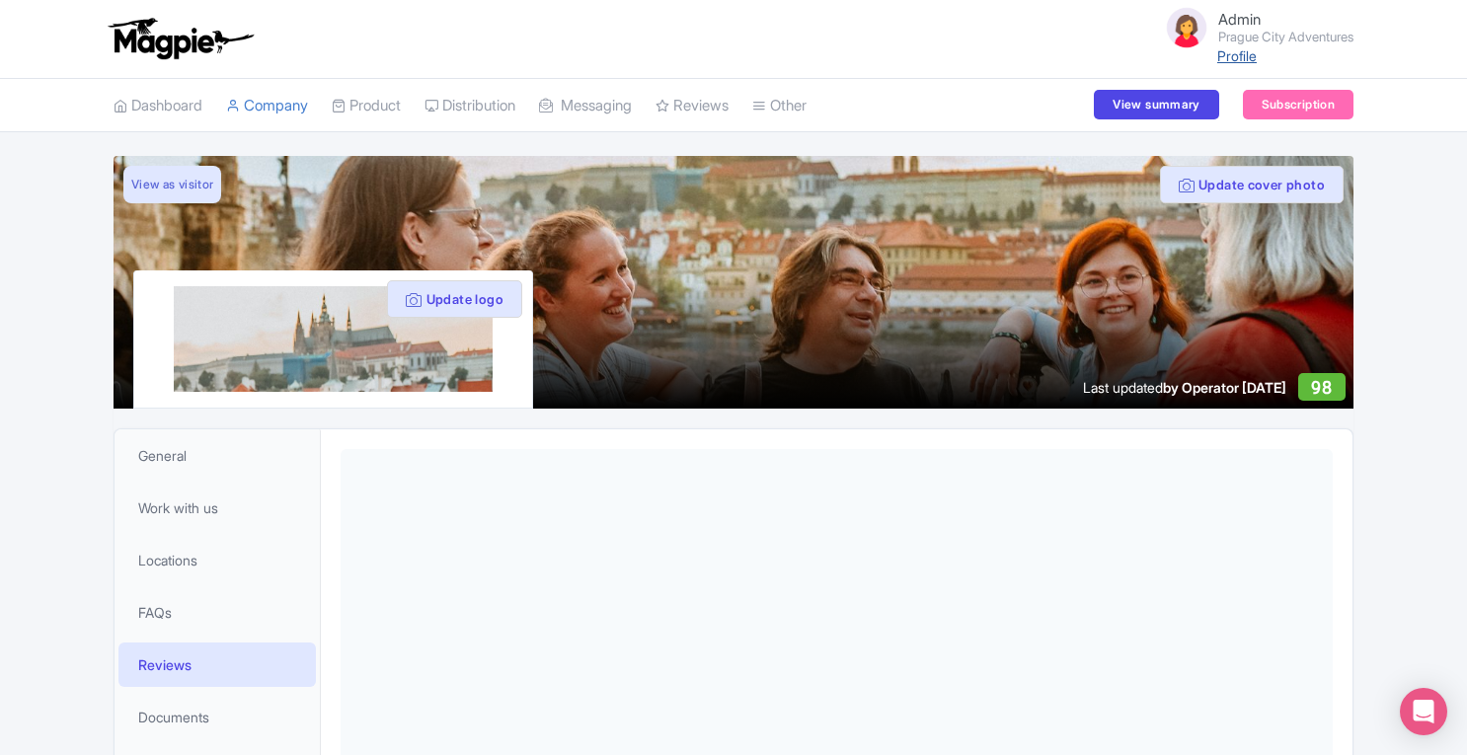
click at [1220, 52] on link "Profile" at bounding box center [1236, 55] width 39 height 17
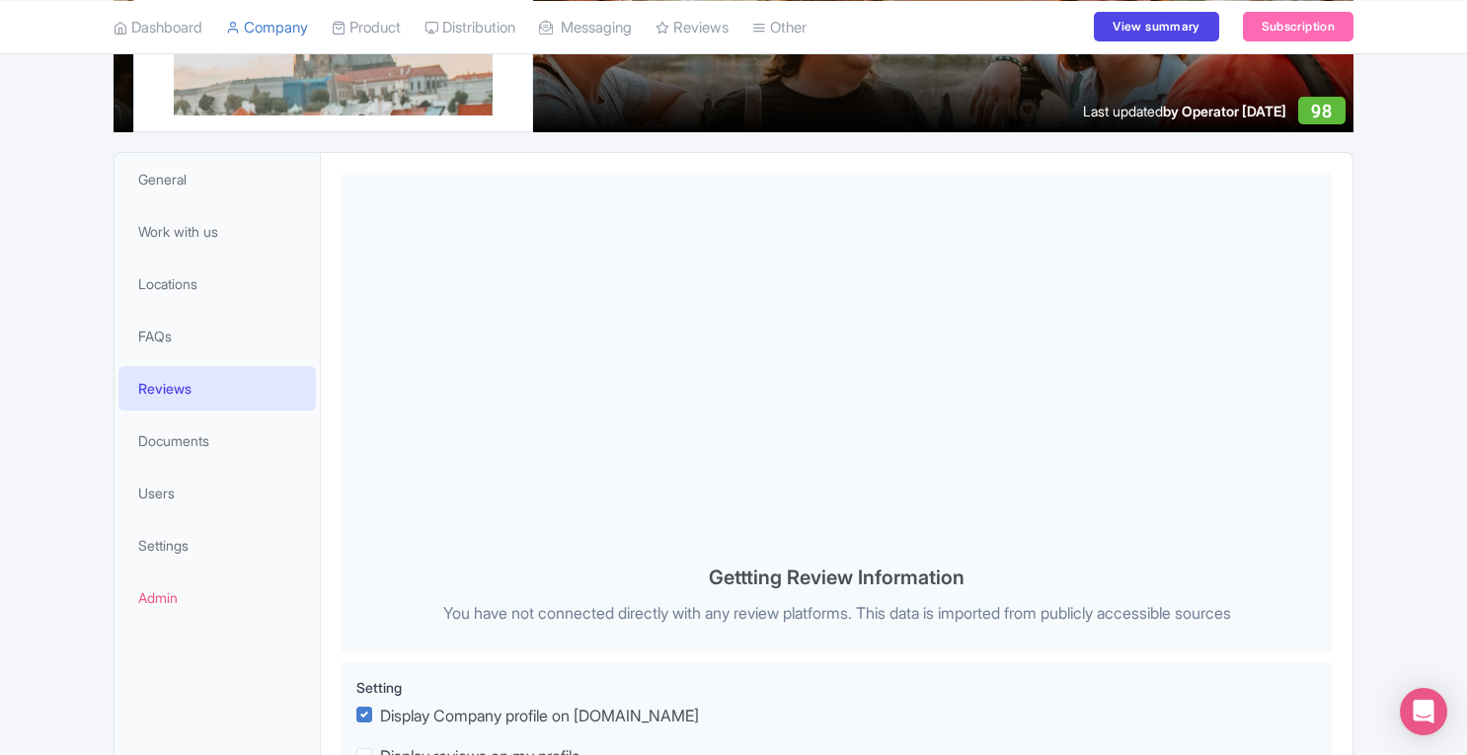
scroll to position [265, 0]
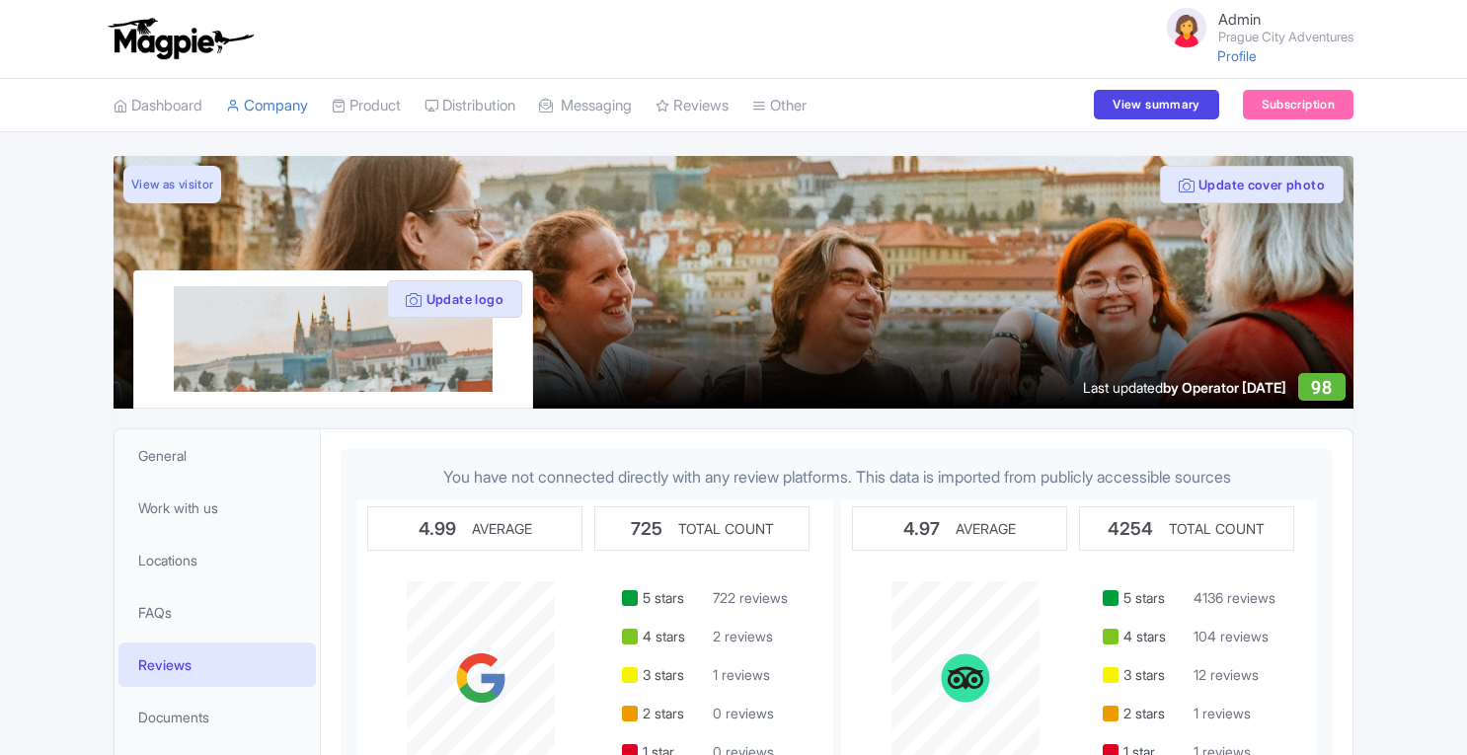
scroll to position [265, 0]
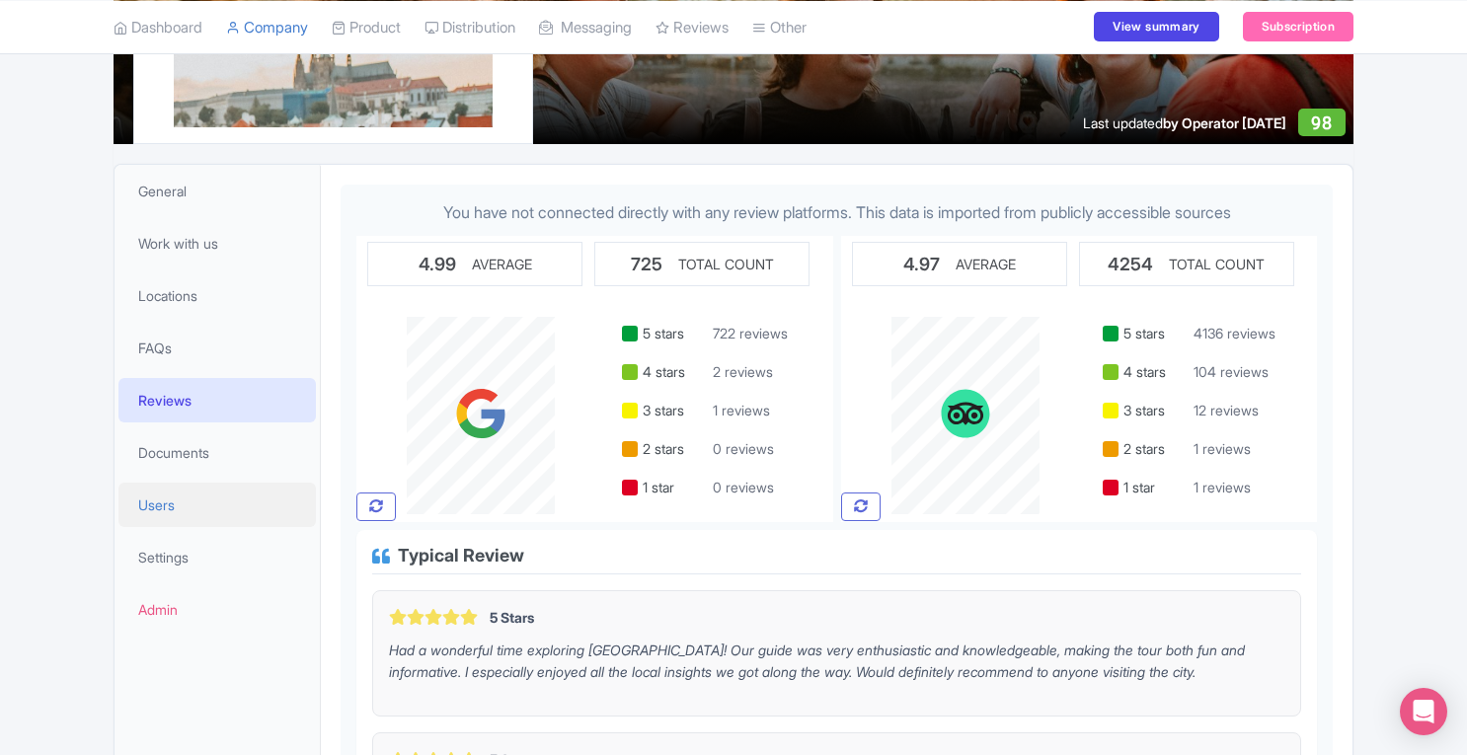
click at [175, 502] on span "Users" at bounding box center [156, 504] width 37 height 21
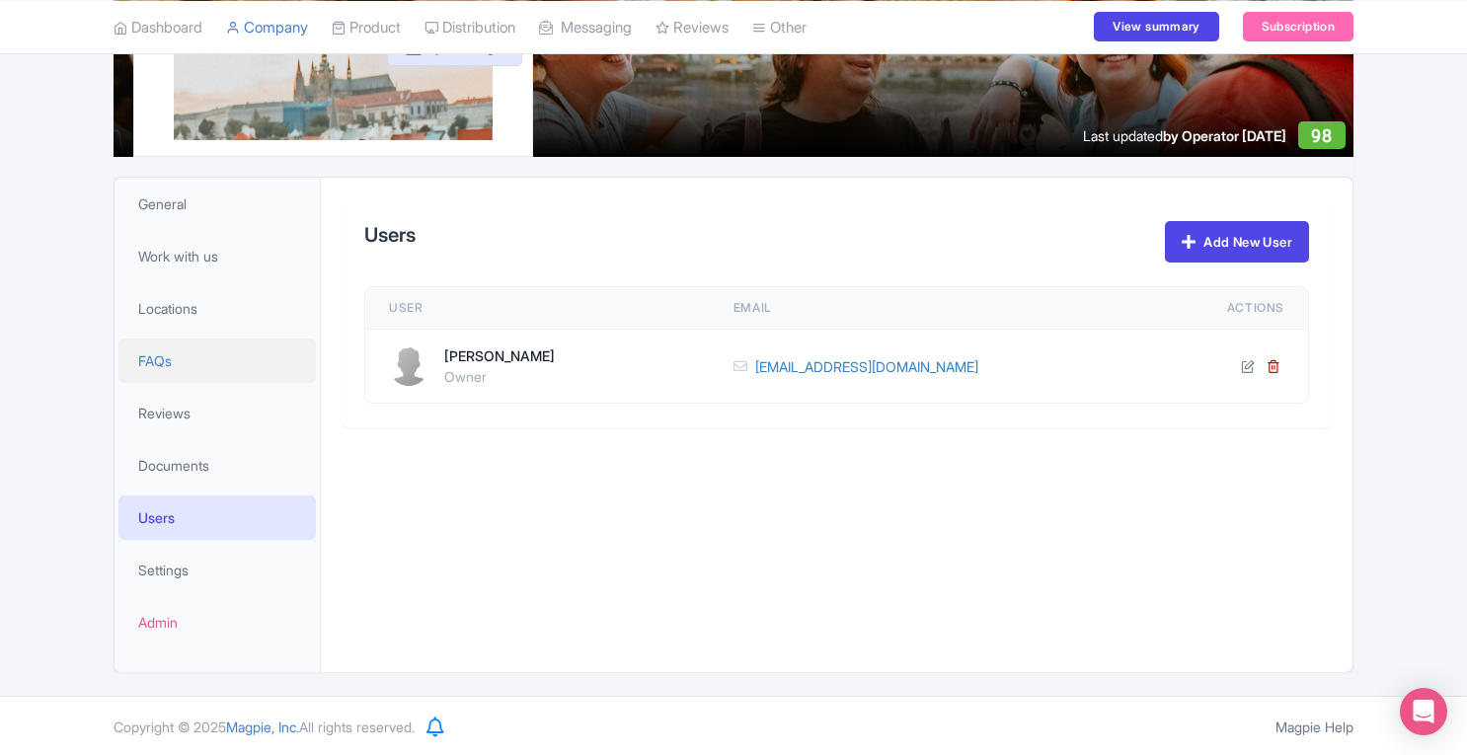
click at [159, 358] on span "FAQs" at bounding box center [155, 360] width 34 height 21
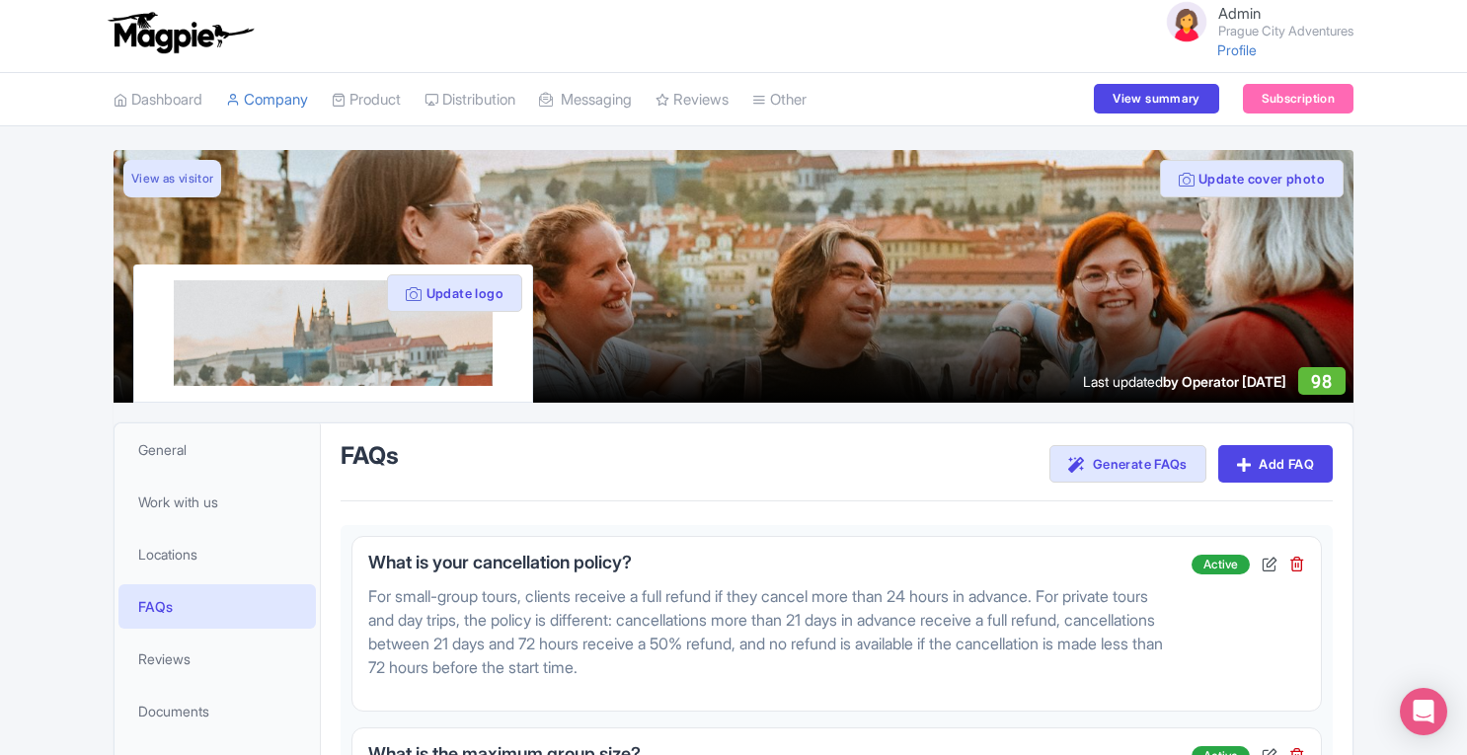
scroll to position [15, 0]
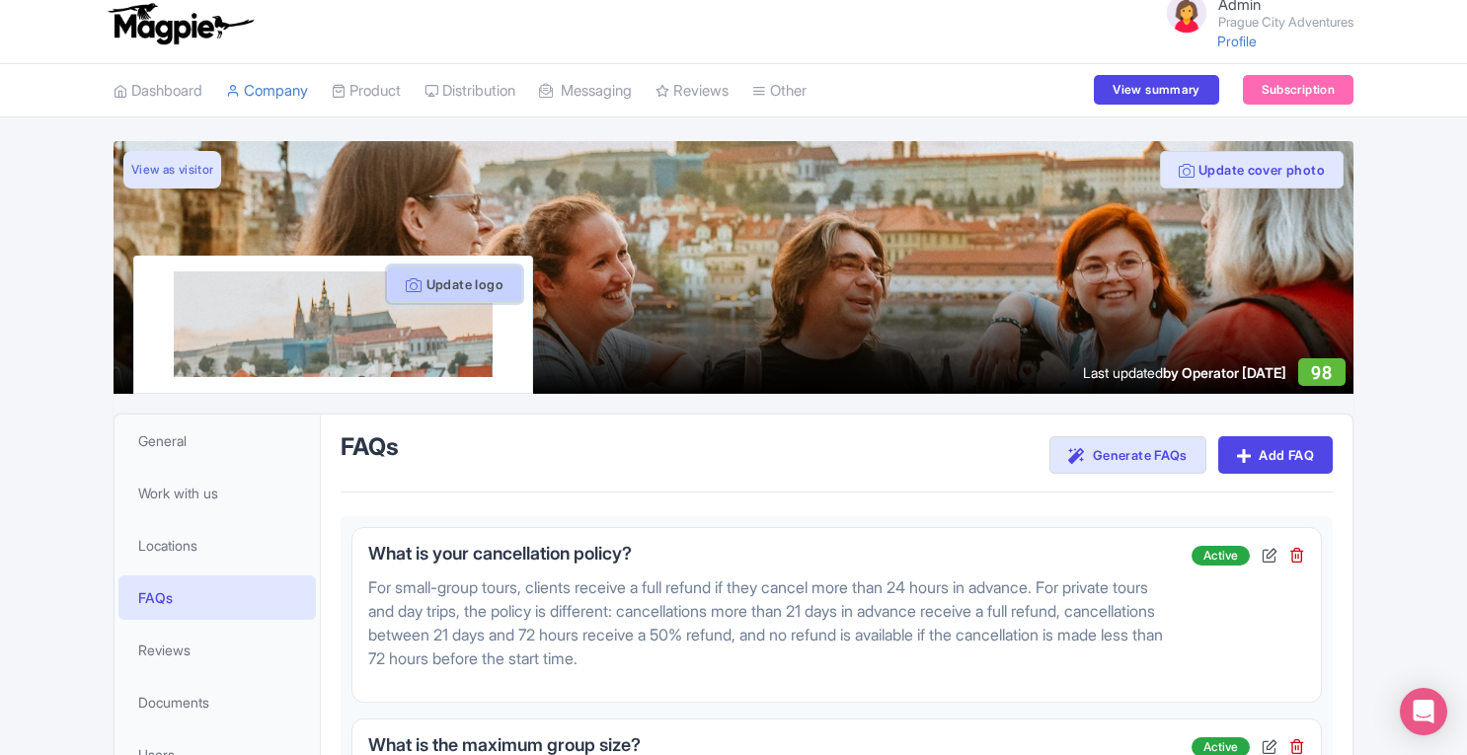
click at [472, 279] on button "Update logo" at bounding box center [454, 285] width 135 height 38
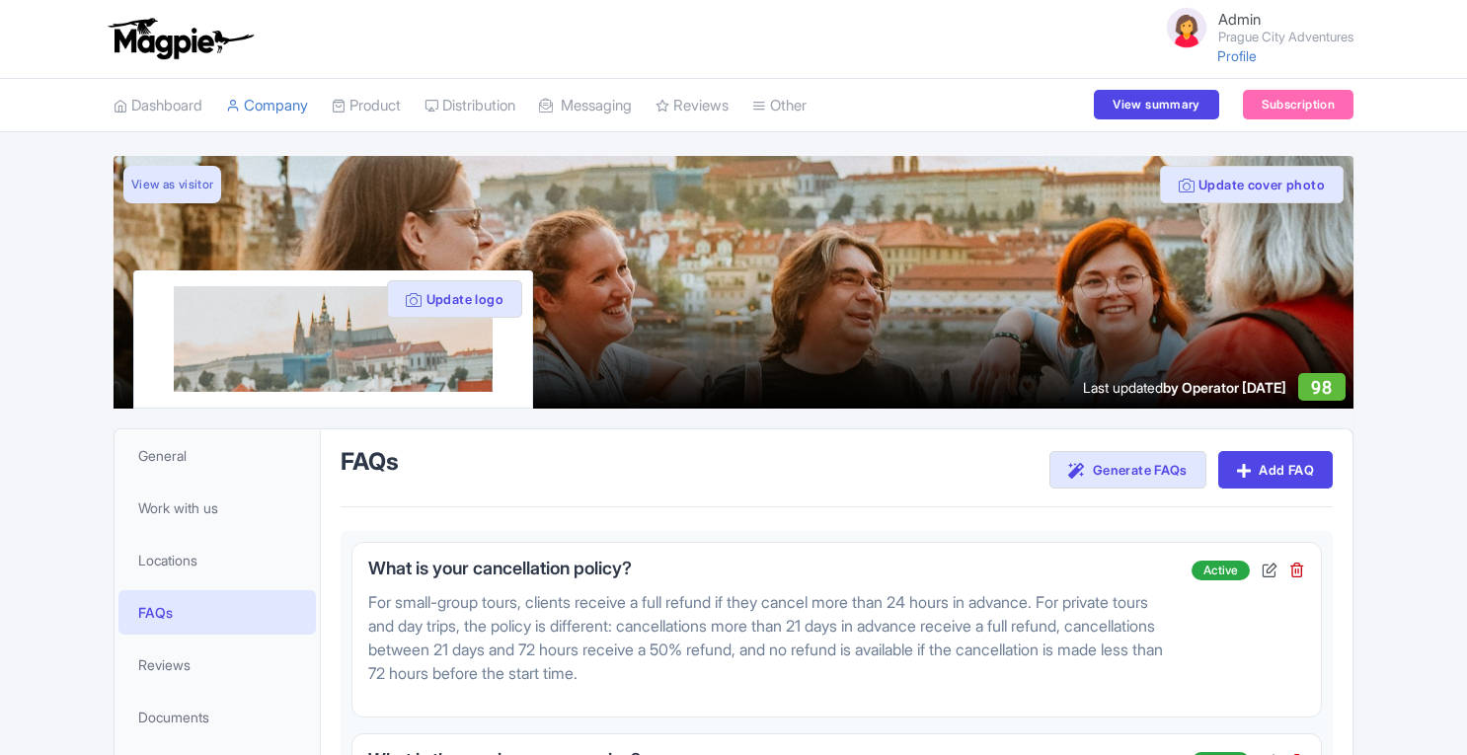
scroll to position [15, 0]
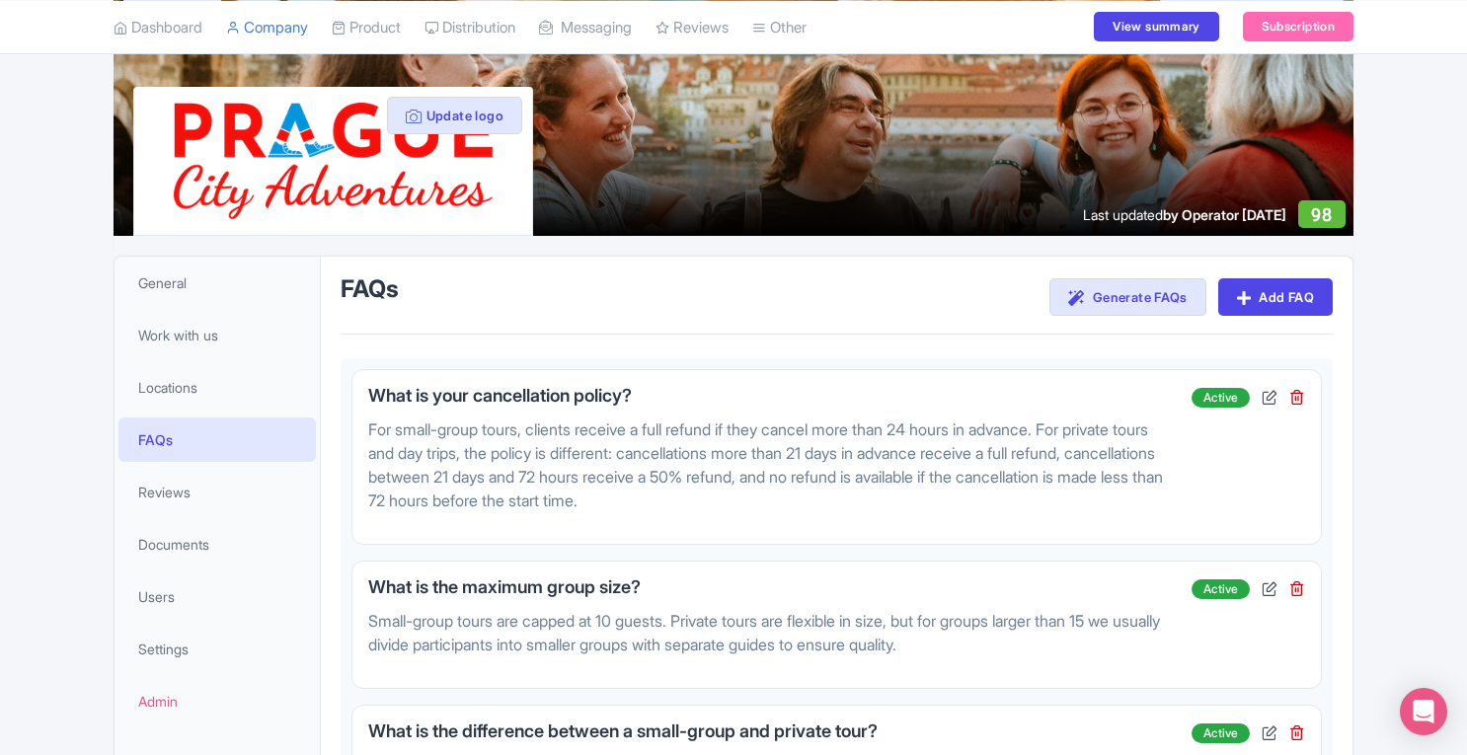
scroll to position [162, 0]
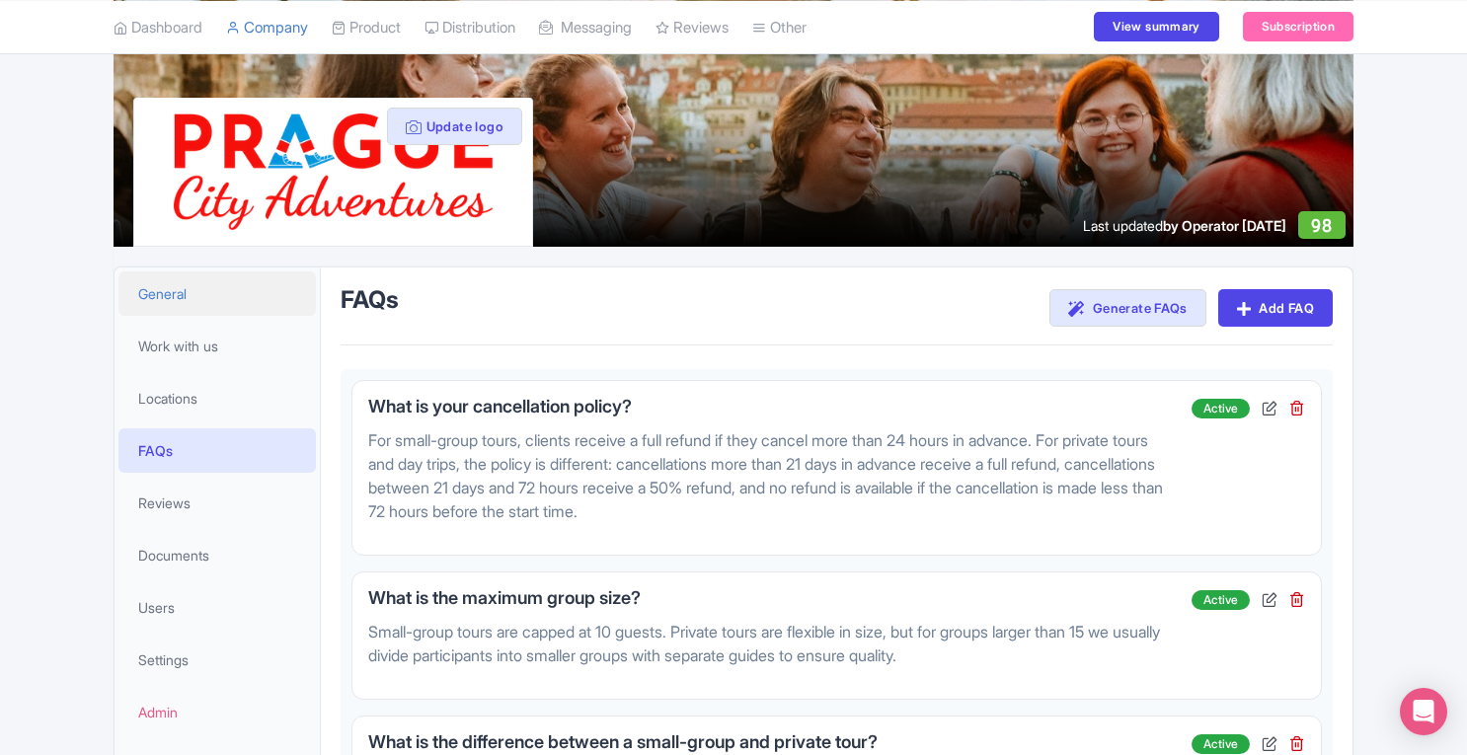
click at [211, 299] on link "General" at bounding box center [216, 293] width 197 height 44
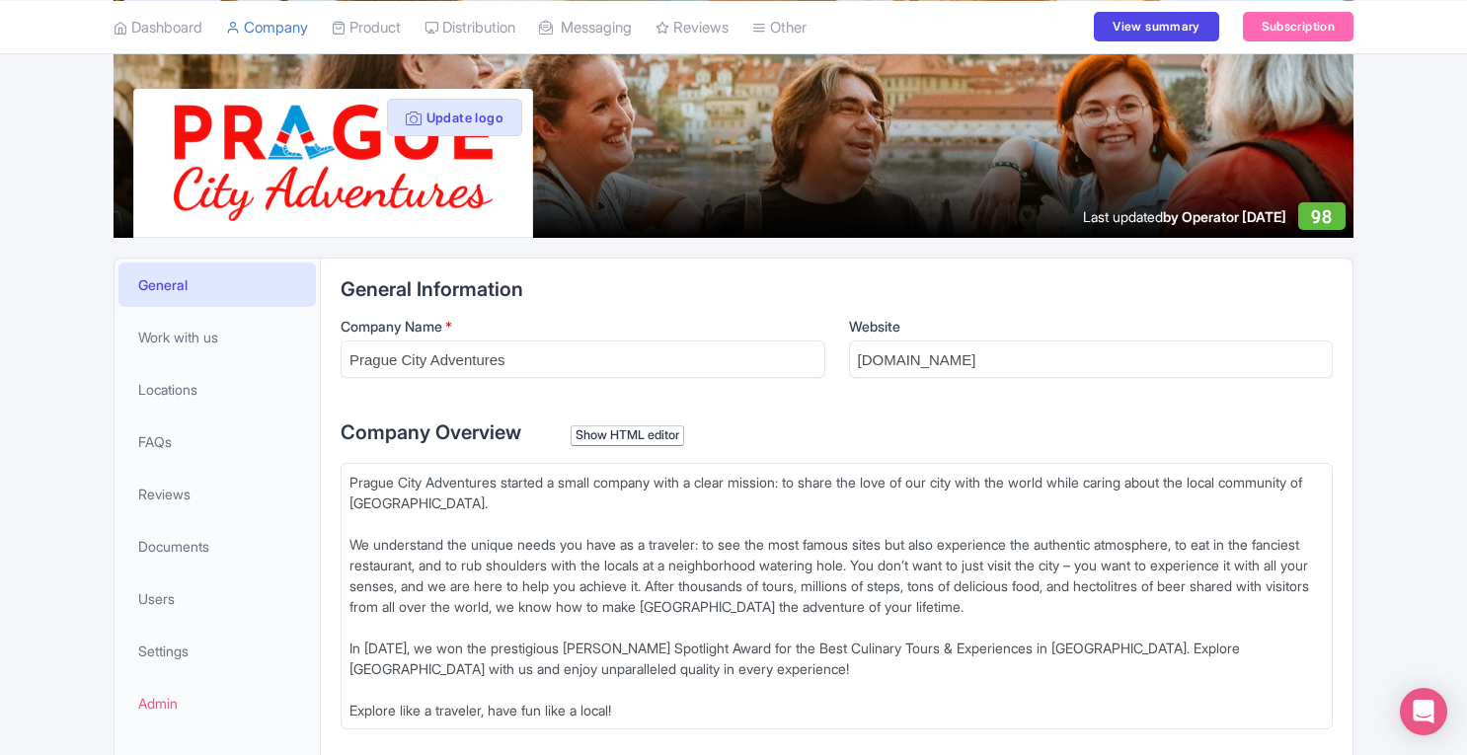
scroll to position [138, 0]
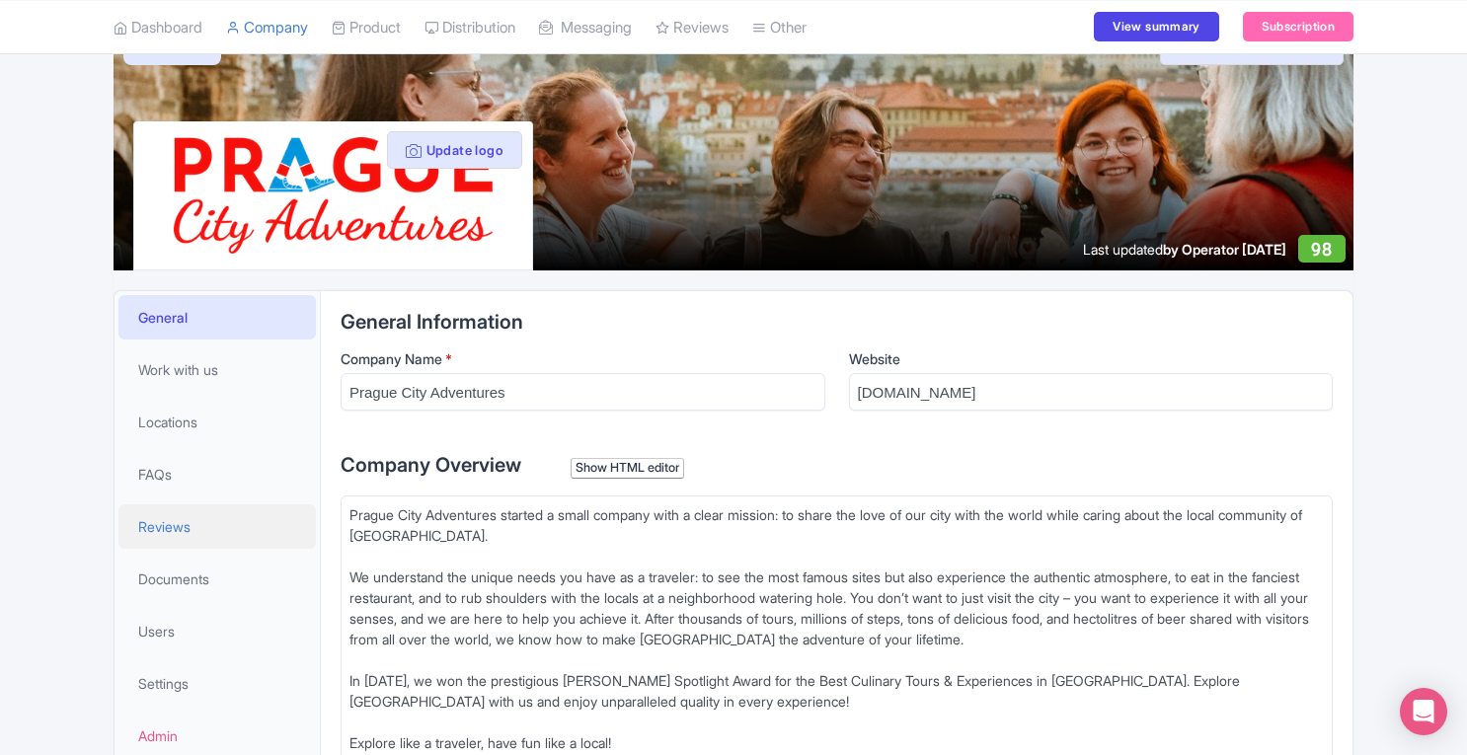
click at [187, 536] on link "Reviews" at bounding box center [216, 526] width 197 height 44
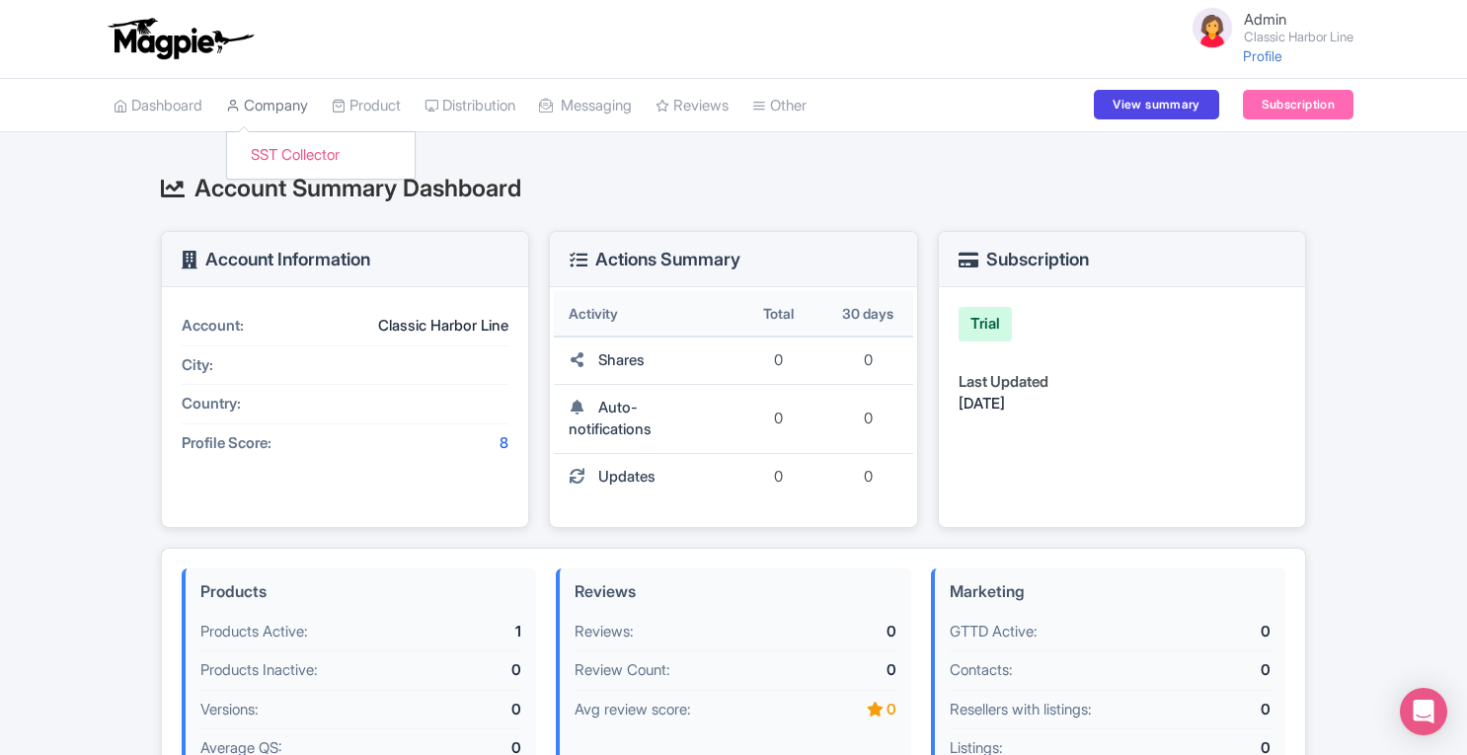
click at [286, 106] on link "Company" at bounding box center [267, 106] width 82 height 54
